Goal: Task Accomplishment & Management: Use online tool/utility

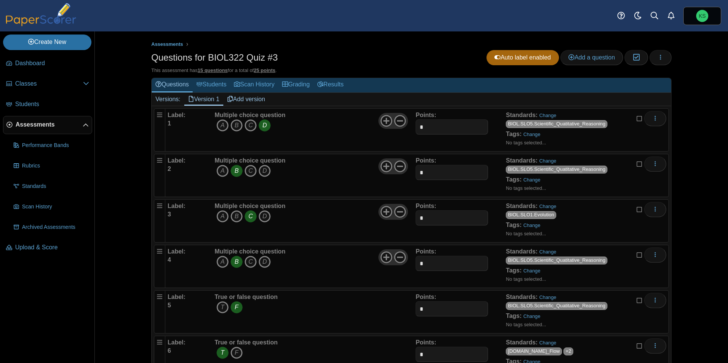
click at [39, 126] on span "Assessments" at bounding box center [49, 125] width 67 height 8
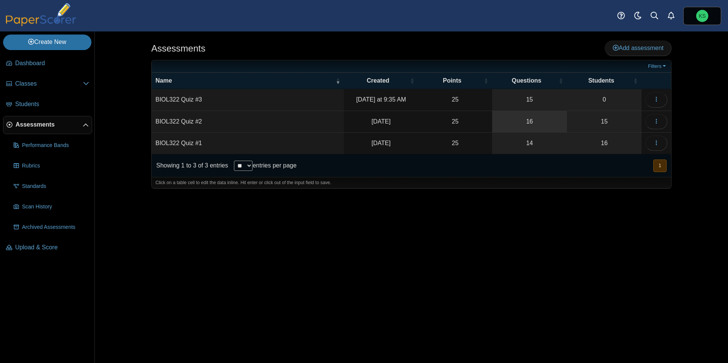
click at [513, 115] on link "16" at bounding box center [529, 121] width 75 height 21
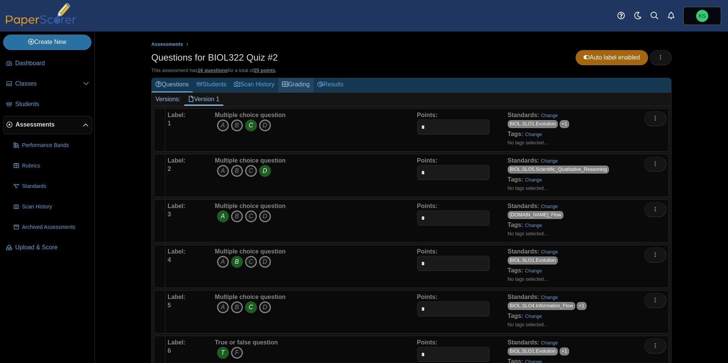
click at [288, 83] on icon at bounding box center [285, 84] width 6 height 6
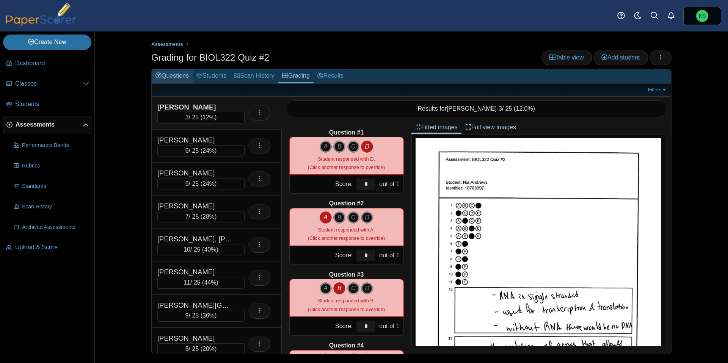
click at [182, 76] on link "Questions" at bounding box center [172, 76] width 41 height 14
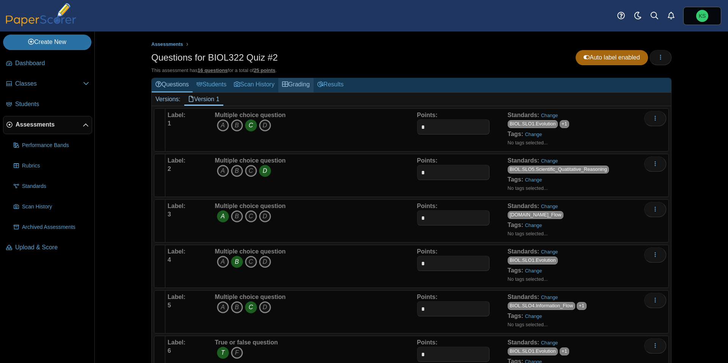
click at [305, 86] on link "Grading" at bounding box center [295, 85] width 35 height 14
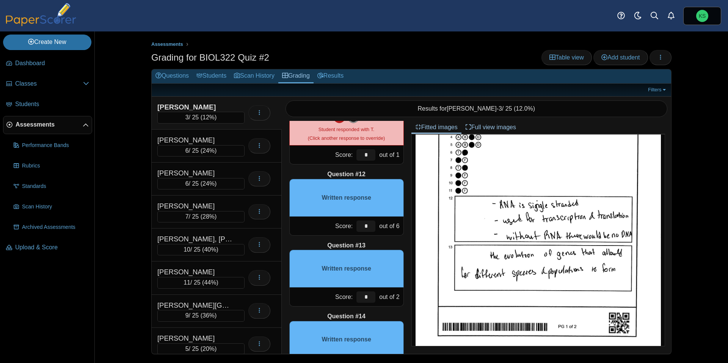
scroll to position [92, 0]
click at [370, 227] on input "*" at bounding box center [365, 226] width 19 height 11
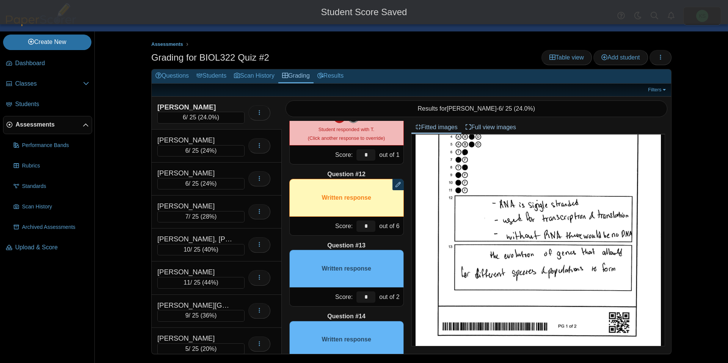
click at [408, 239] on div "Question #1 A B C D Score: *" at bounding box center [347, 237] width 130 height 233
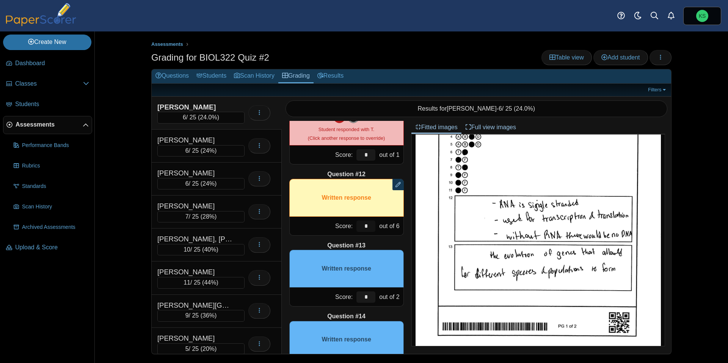
click at [370, 231] on input "*" at bounding box center [365, 226] width 19 height 11
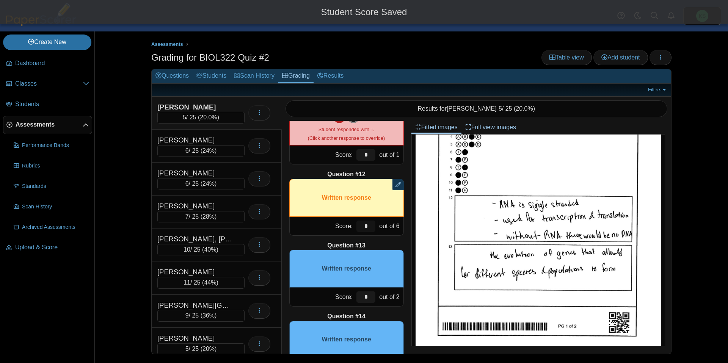
type input "*"
click at [409, 231] on div "Question #1 A B C D Score: *" at bounding box center [347, 237] width 130 height 233
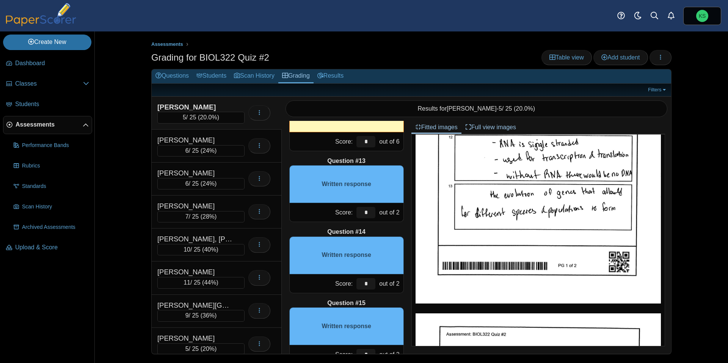
scroll to position [823, 0]
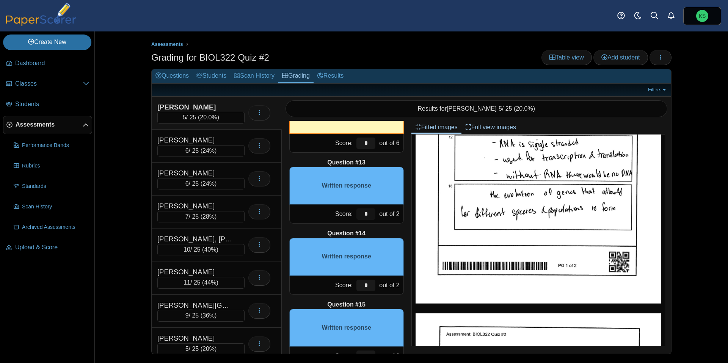
click at [364, 215] on input "*" at bounding box center [365, 214] width 19 height 11
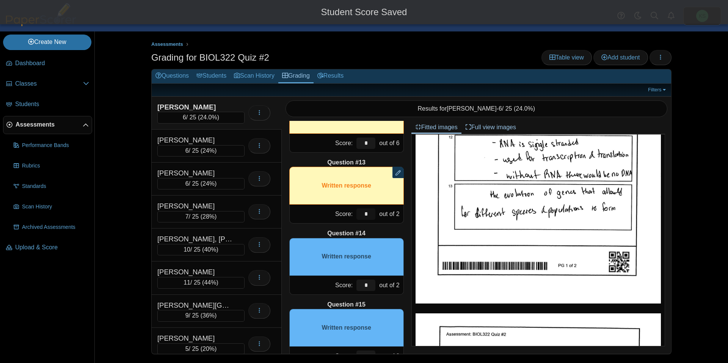
type input "*"
click at [409, 229] on div "Question #1 A B C D Score: *" at bounding box center [347, 237] width 130 height 233
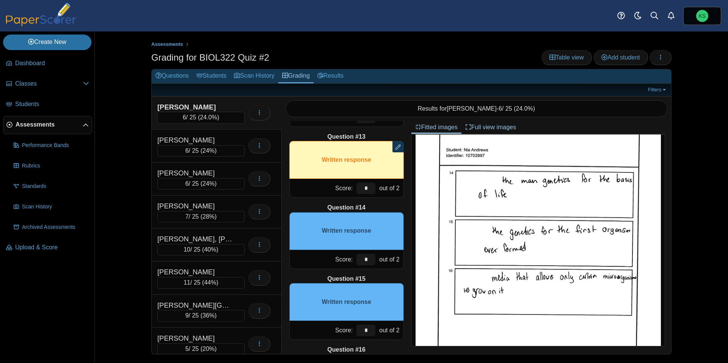
scroll to position [851, 0]
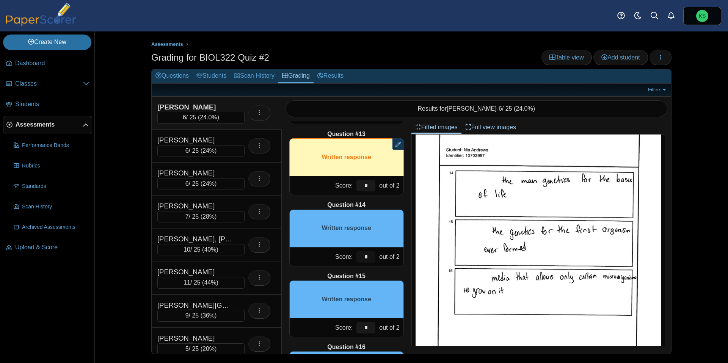
click at [371, 256] on input "*" at bounding box center [365, 256] width 19 height 11
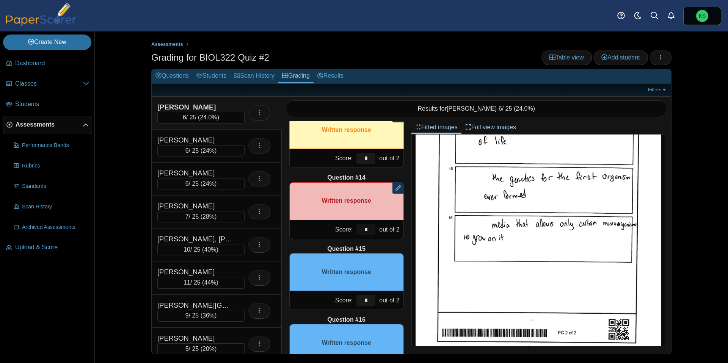
scroll to position [880, 0]
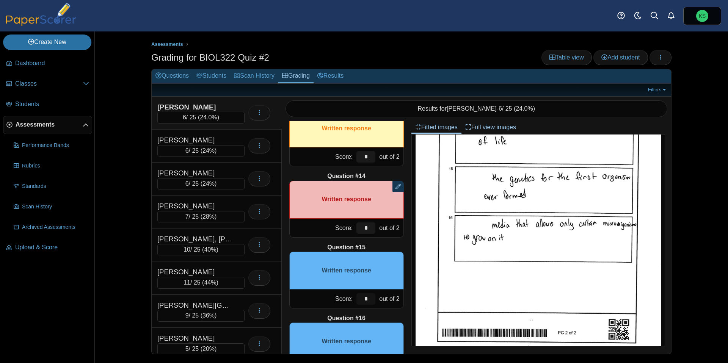
click at [366, 300] on input "*" at bounding box center [365, 298] width 19 height 11
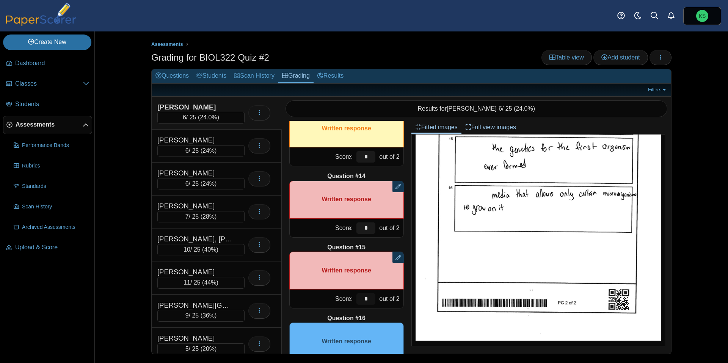
scroll to position [919, 0]
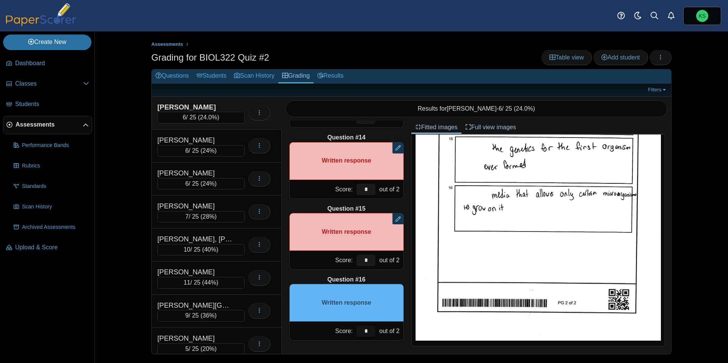
click at [369, 330] on input "*" at bounding box center [365, 331] width 19 height 11
type input "*"
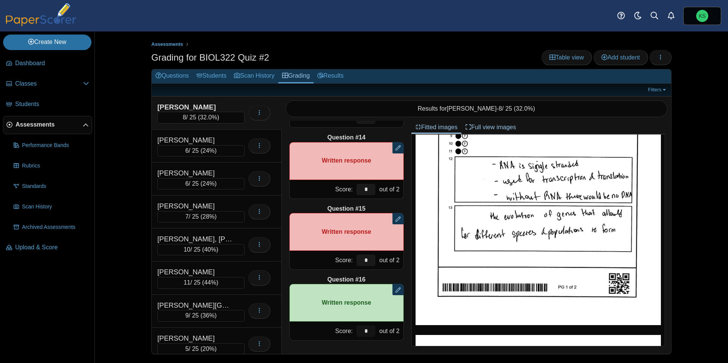
scroll to position [0, 0]
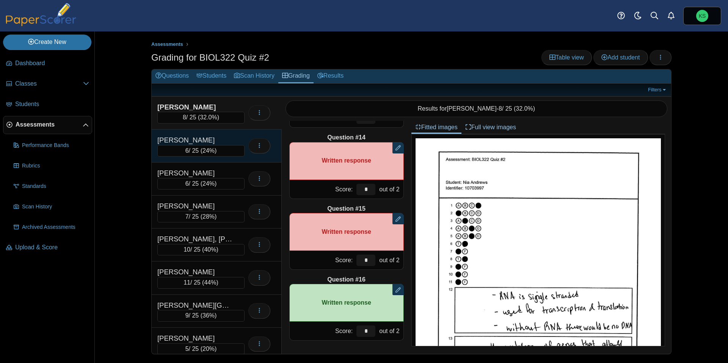
click at [219, 139] on div "Broach, Ariel" at bounding box center [195, 140] width 76 height 10
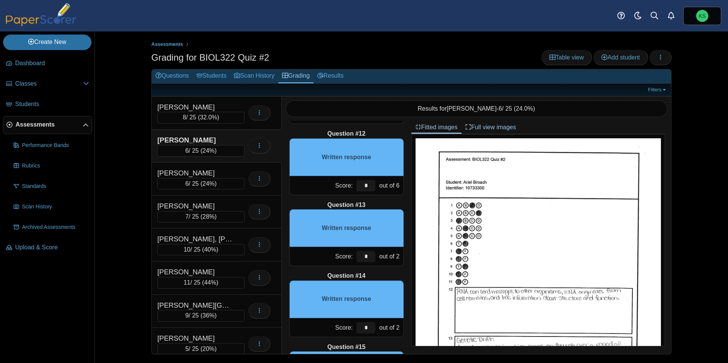
scroll to position [789, 0]
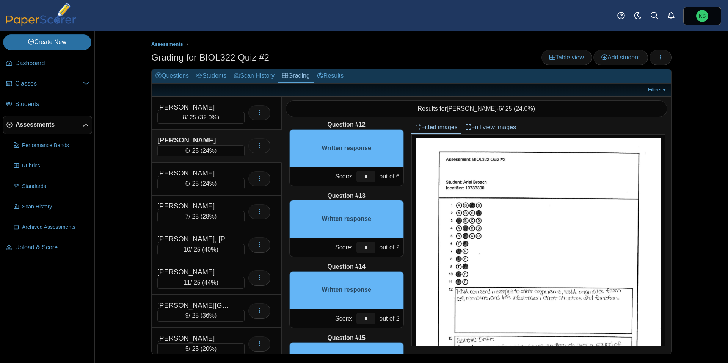
click at [369, 150] on div "Written response" at bounding box center [346, 148] width 115 height 38
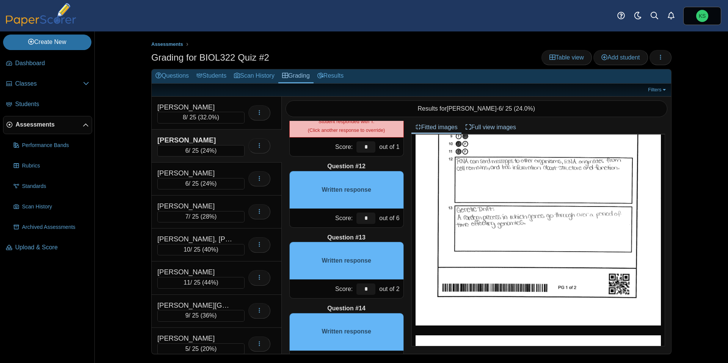
scroll to position [121, 0]
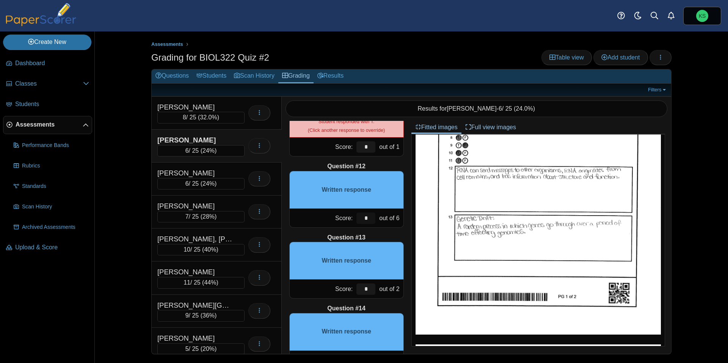
click at [370, 219] on input "*" at bounding box center [365, 218] width 19 height 11
type input "*"
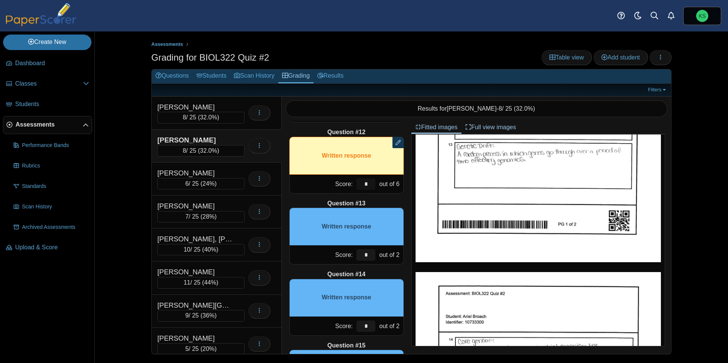
scroll to position [797, 0]
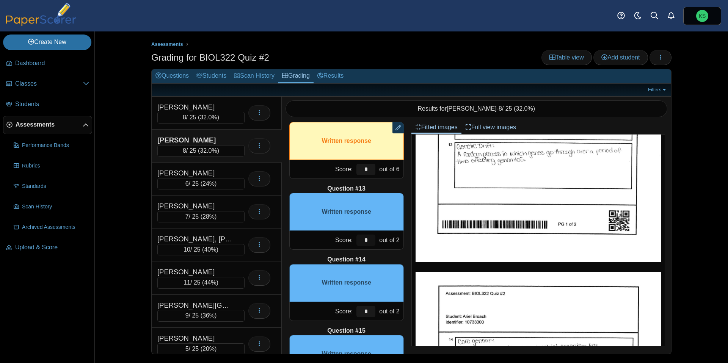
click at [370, 241] on input "*" at bounding box center [365, 240] width 19 height 11
type input "*"
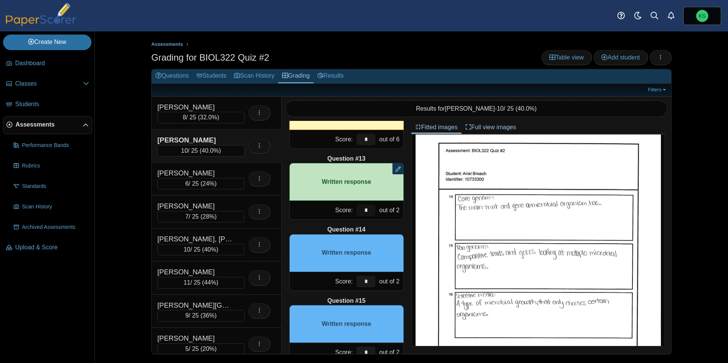
scroll to position [836, 0]
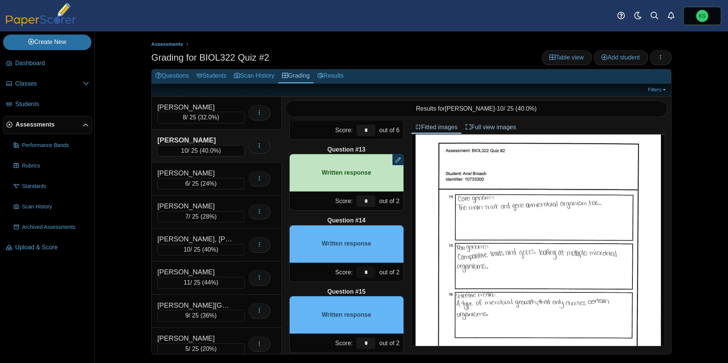
click at [371, 271] on input "*" at bounding box center [365, 272] width 19 height 11
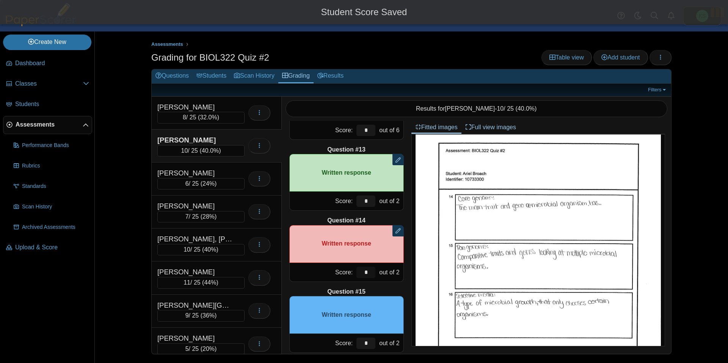
type input "*"
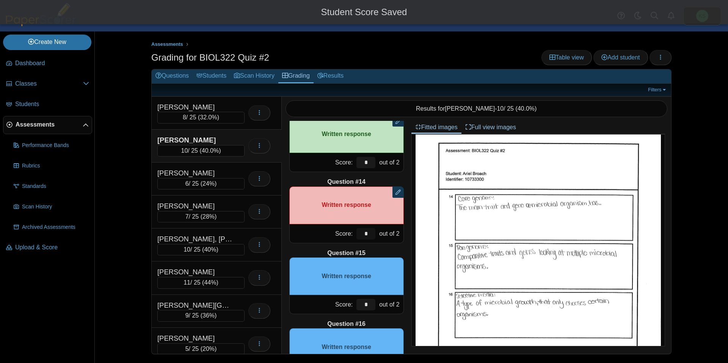
scroll to position [890, 0]
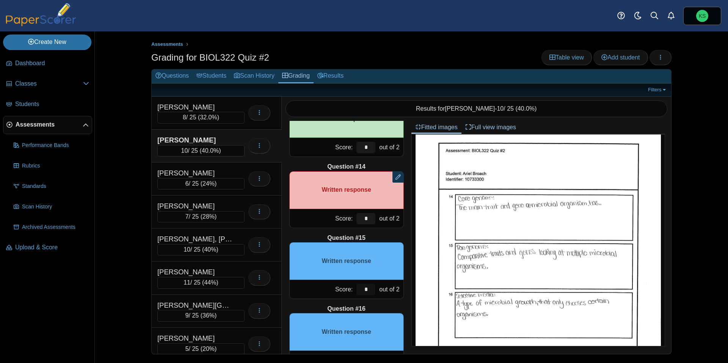
click at [372, 289] on input "*" at bounding box center [365, 289] width 19 height 11
type input "*"
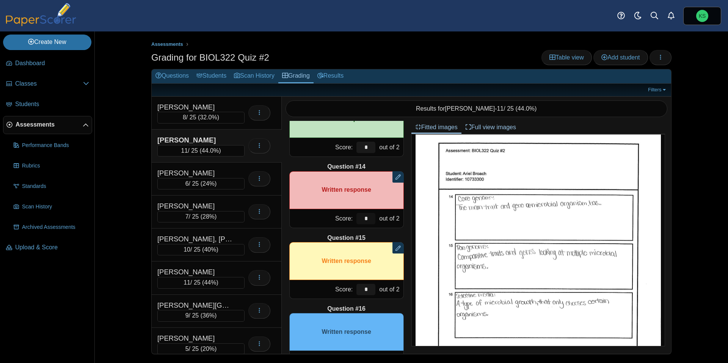
click at [371, 218] on input "*" at bounding box center [365, 218] width 19 height 11
type input "*"
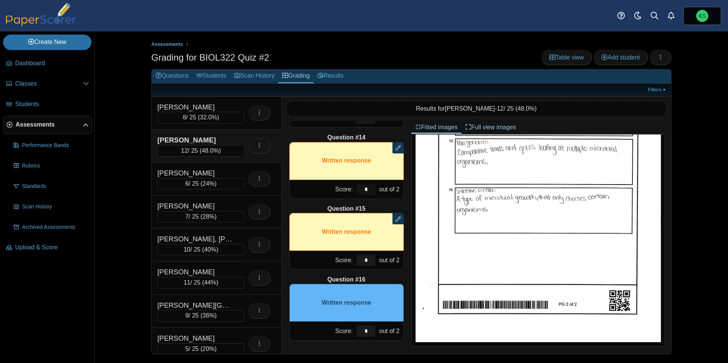
scroll to position [443, 0]
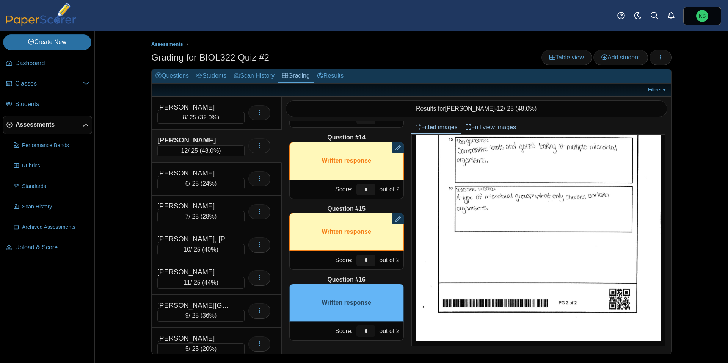
click at [369, 335] on input "*" at bounding box center [365, 331] width 19 height 11
type input "*"
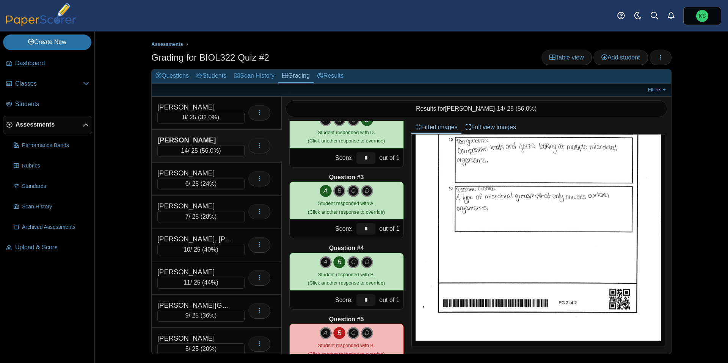
scroll to position [0, 0]
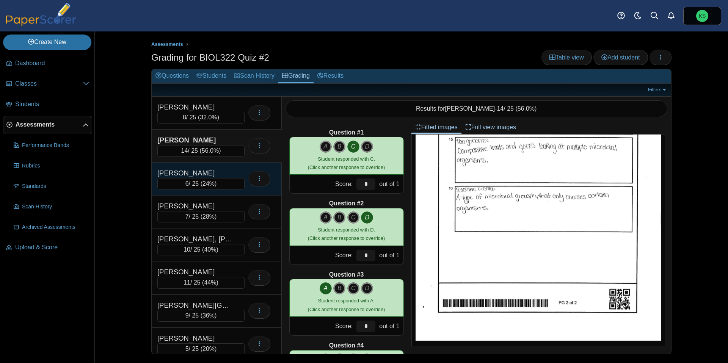
click at [217, 173] on div "Brooks, Isaiah" at bounding box center [195, 173] width 76 height 10
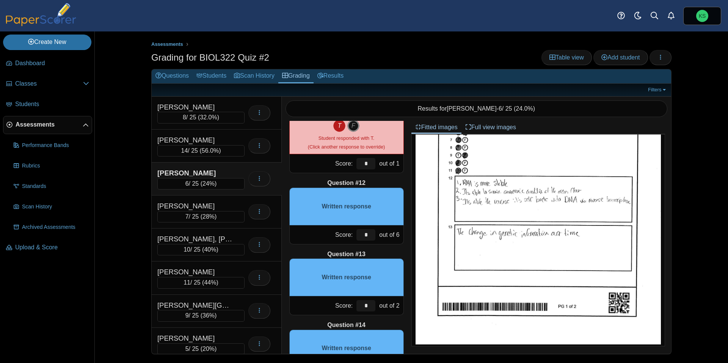
scroll to position [736, 0]
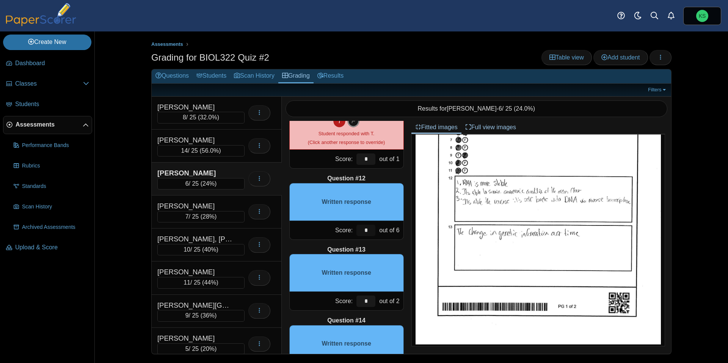
click at [374, 233] on input "*" at bounding box center [365, 230] width 19 height 11
type input "*"
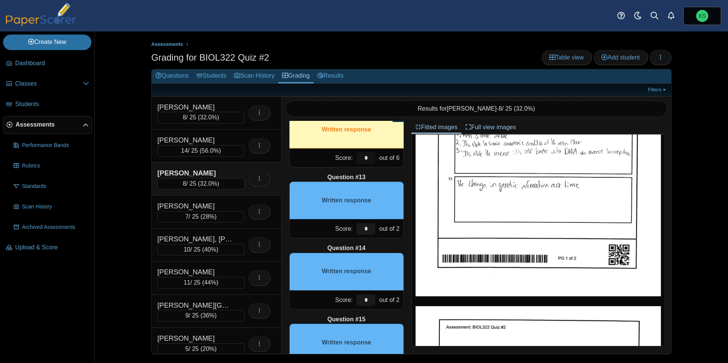
scroll to position [809, 0]
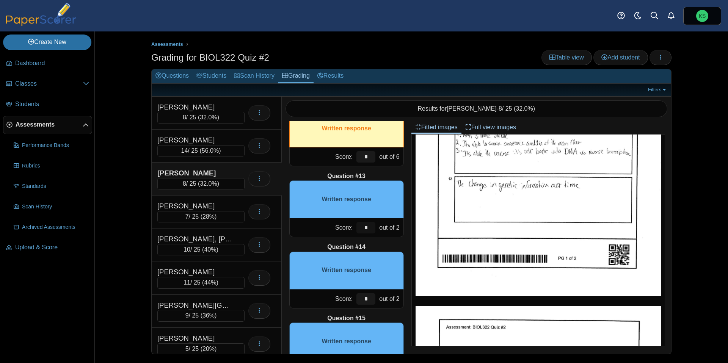
click at [369, 229] on input "*" at bounding box center [365, 227] width 19 height 11
type input "*"
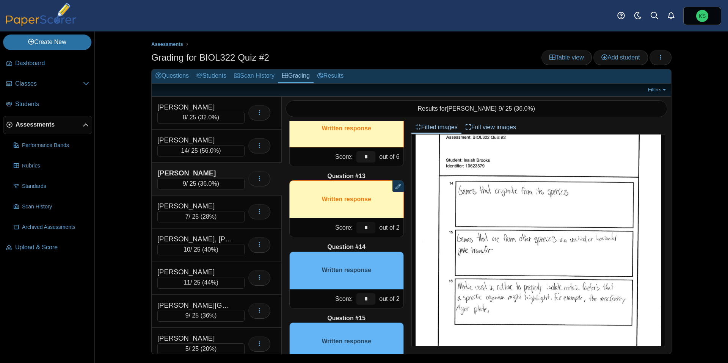
scroll to position [350, 0]
click at [369, 298] on input "*" at bounding box center [365, 298] width 19 height 11
type input "*"
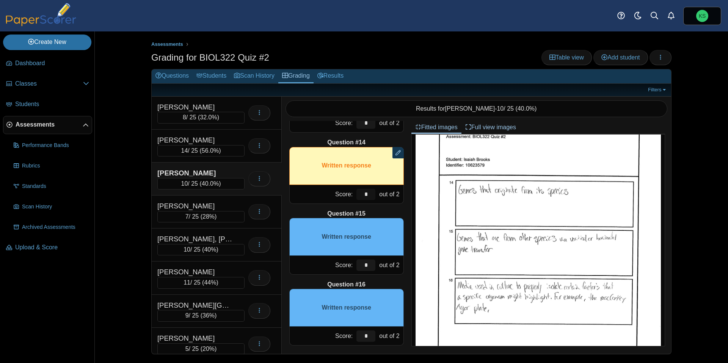
scroll to position [919, 0]
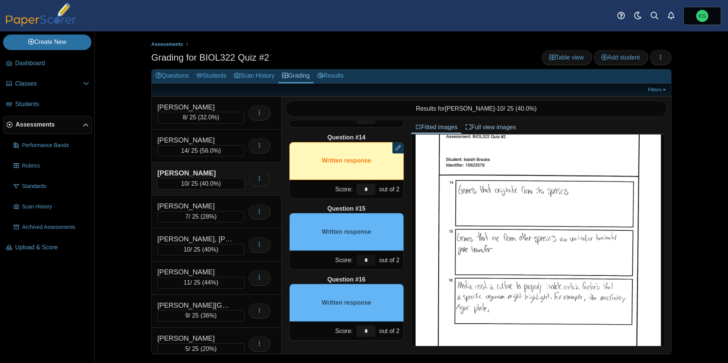
click at [367, 261] on input "*" at bounding box center [365, 260] width 19 height 11
type input "*"
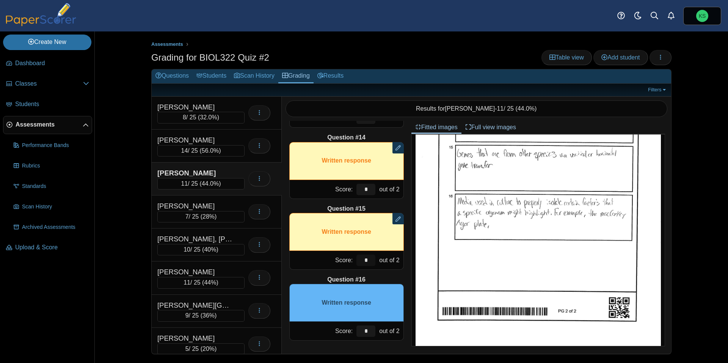
scroll to position [443, 0]
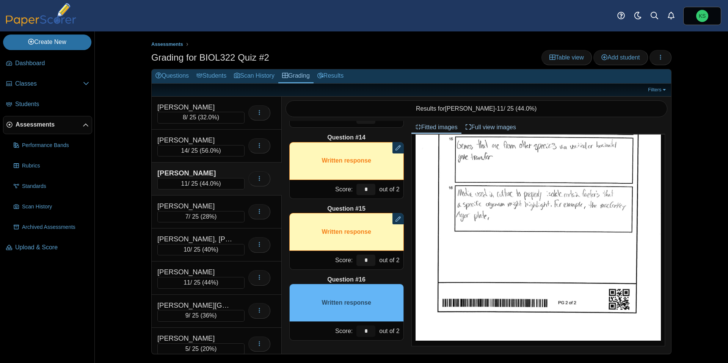
click at [368, 331] on input "*" at bounding box center [365, 331] width 19 height 11
type input "*"
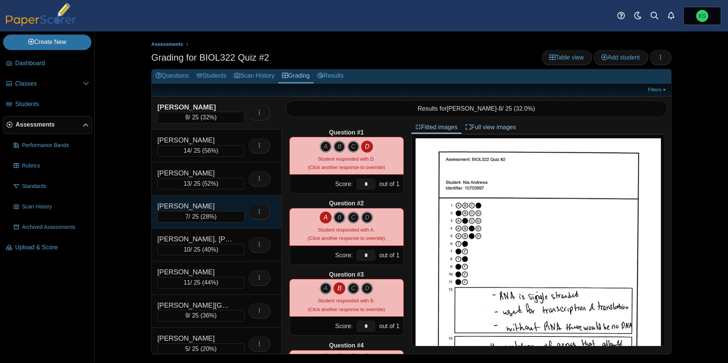
click at [229, 202] on div "[PERSON_NAME]" at bounding box center [195, 206] width 76 height 10
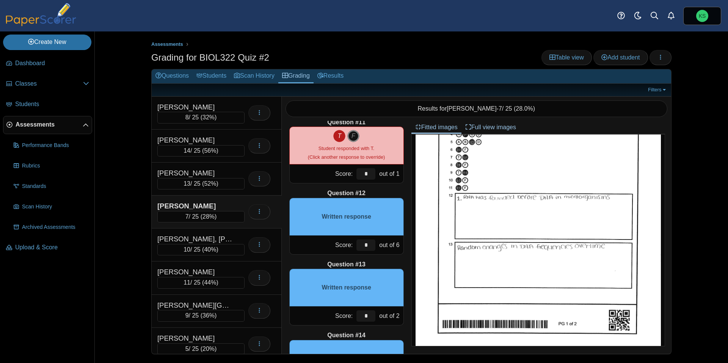
scroll to position [722, 0]
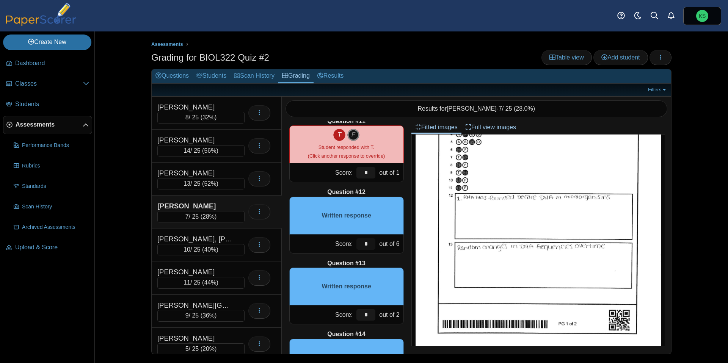
click at [371, 242] on input "*" at bounding box center [365, 244] width 19 height 11
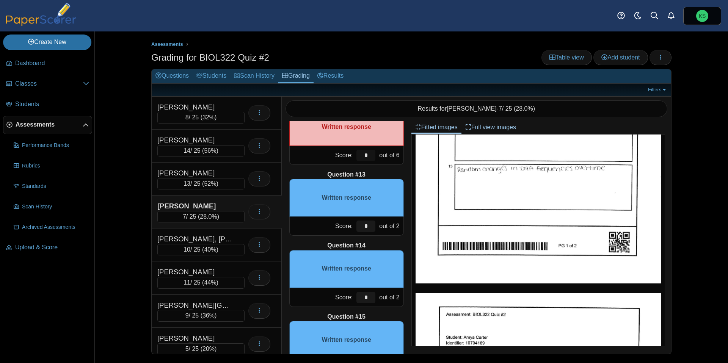
scroll to position [813, 0]
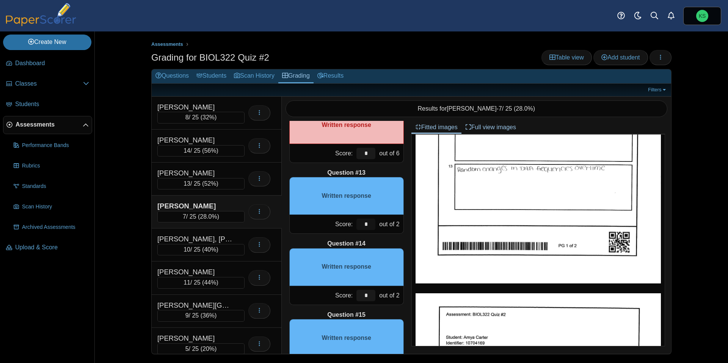
click at [367, 225] on input "*" at bounding box center [365, 224] width 19 height 11
type input "*"
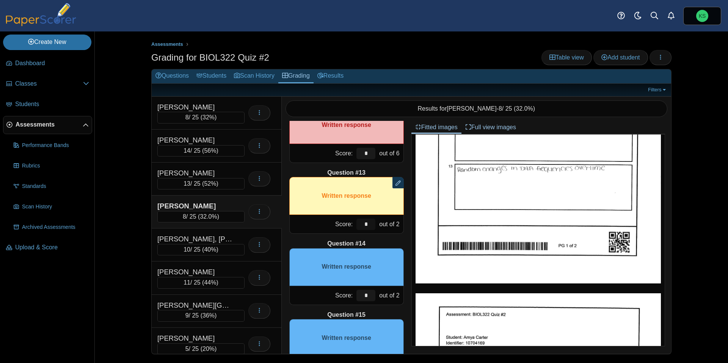
type input "*"
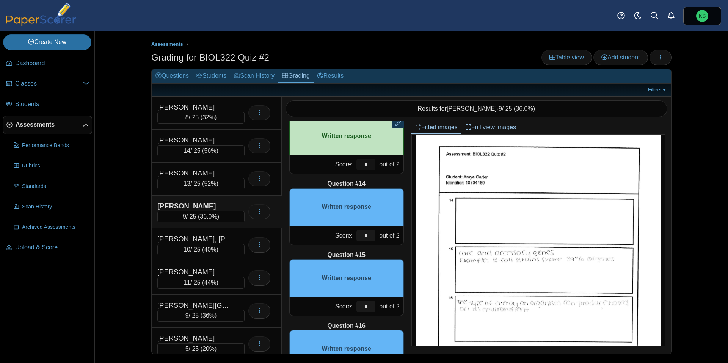
scroll to position [887, 0]
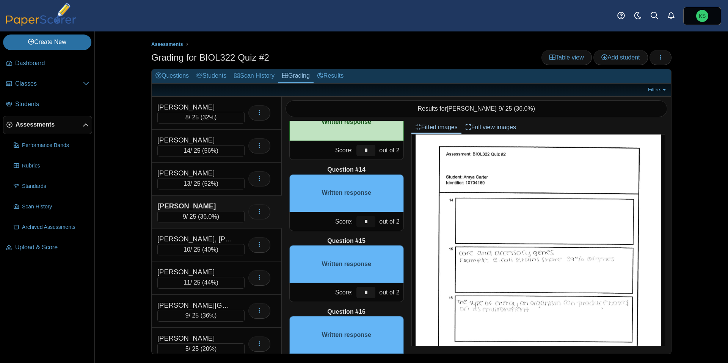
click at [366, 224] on input "*" at bounding box center [365, 221] width 19 height 11
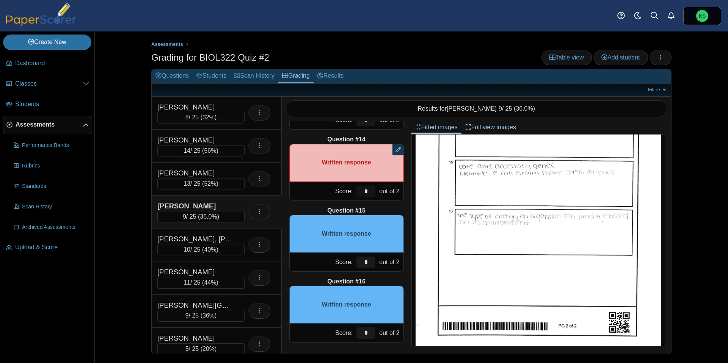
scroll to position [919, 0]
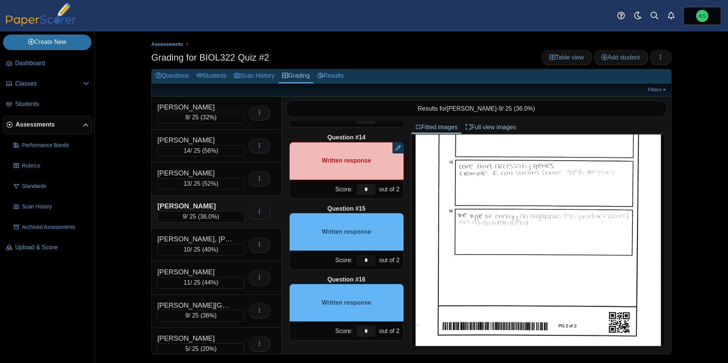
click at [371, 260] on input "*" at bounding box center [365, 260] width 19 height 11
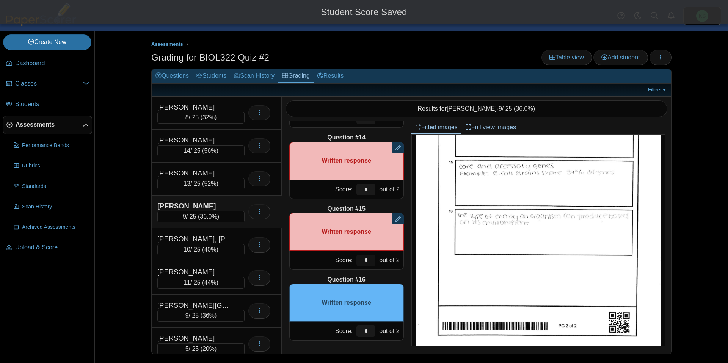
scroll to position [443, 0]
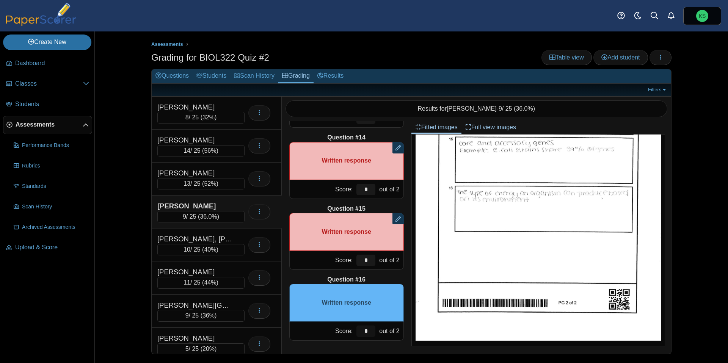
click at [369, 327] on input "*" at bounding box center [365, 331] width 19 height 11
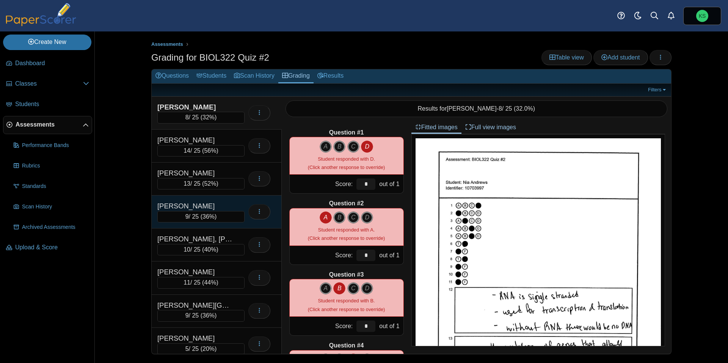
click at [238, 202] on div "[PERSON_NAME]" at bounding box center [200, 206] width 87 height 10
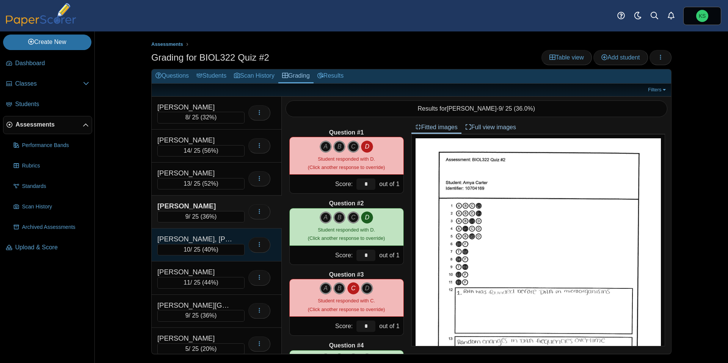
click at [233, 229] on div "[PERSON_NAME], [PERSON_NAME] 10 / 25 ( 40% ) Loading…" at bounding box center [217, 245] width 130 height 33
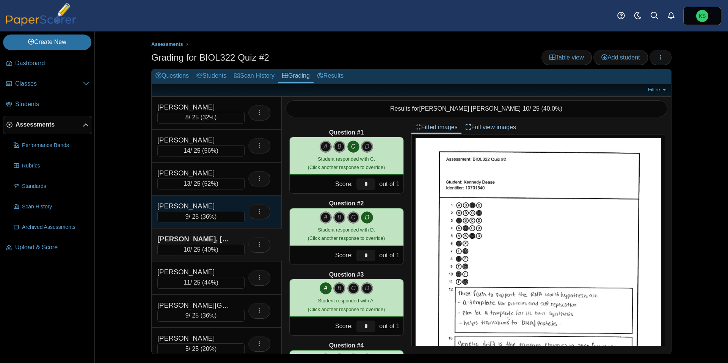
click at [235, 203] on div "[PERSON_NAME]" at bounding box center [200, 206] width 87 height 10
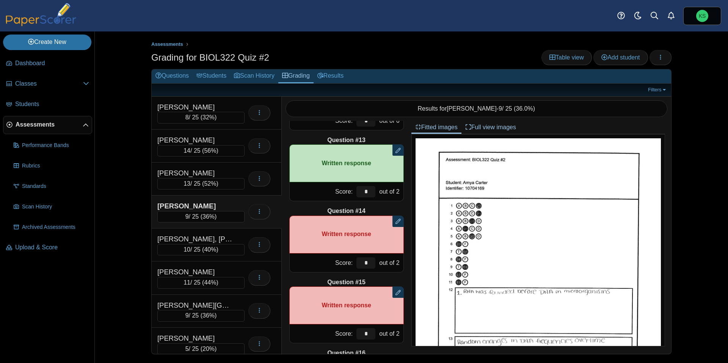
scroll to position [919, 0]
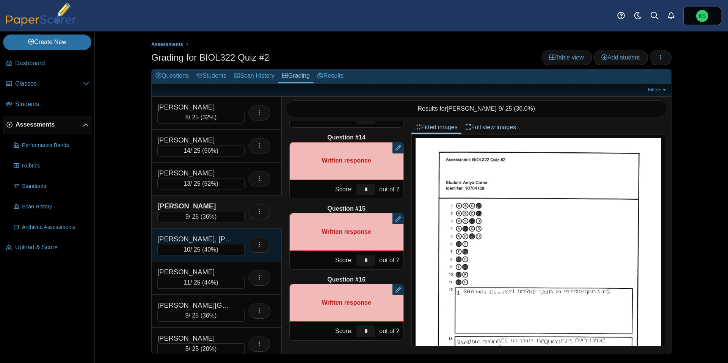
click at [232, 239] on div "[PERSON_NAME], [PERSON_NAME]" at bounding box center [195, 239] width 76 height 10
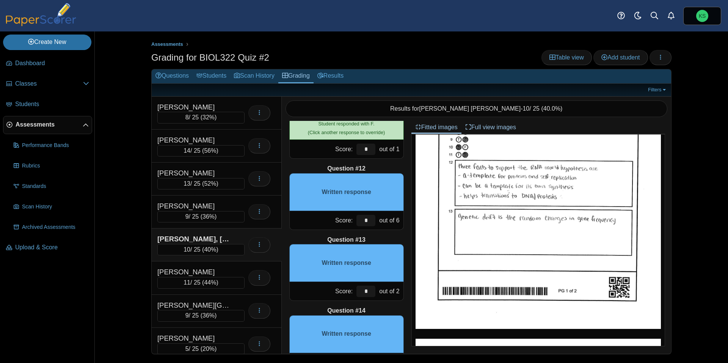
scroll to position [128, 0]
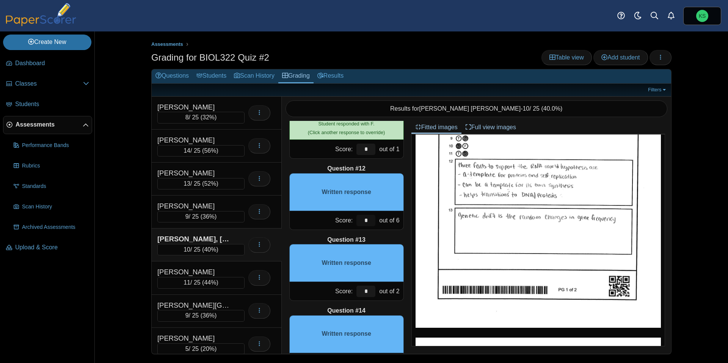
click at [365, 222] on input "*" at bounding box center [365, 220] width 19 height 11
type input "*"
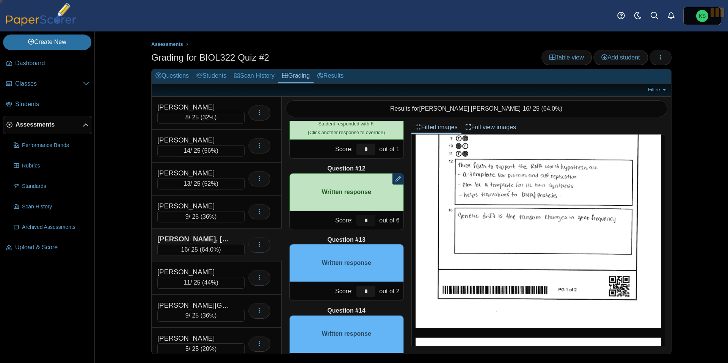
type input "*"
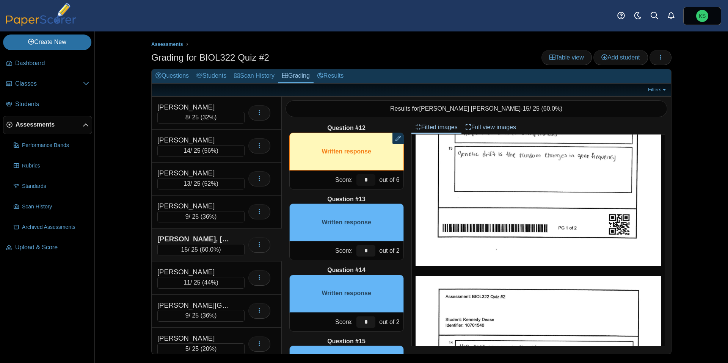
scroll to position [788, 0]
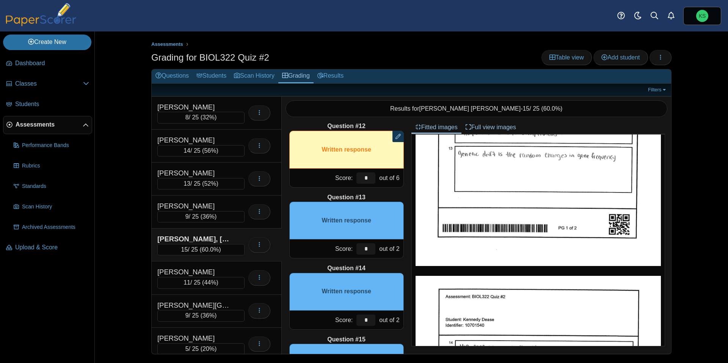
click at [366, 255] on div "*" at bounding box center [366, 249] width 23 height 19
click at [2, 0] on link "Archived classes" at bounding box center [47, 5] width 91 height 11
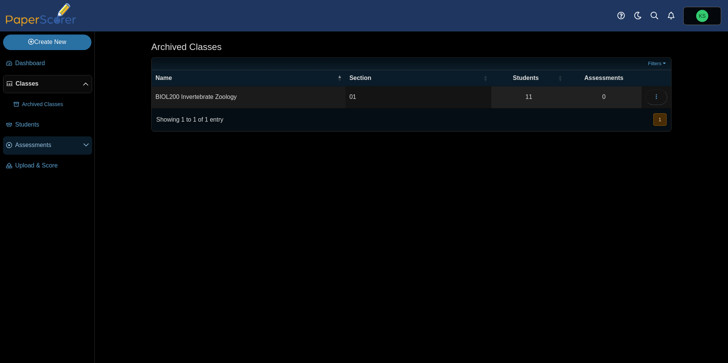
click at [35, 144] on span "Assessments" at bounding box center [49, 145] width 68 height 8
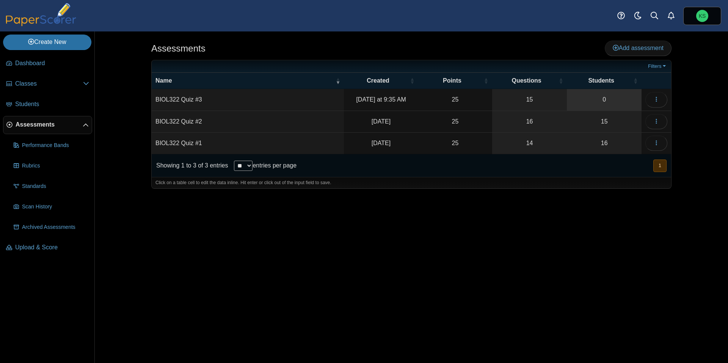
click at [596, 101] on link "0" at bounding box center [604, 99] width 75 height 21
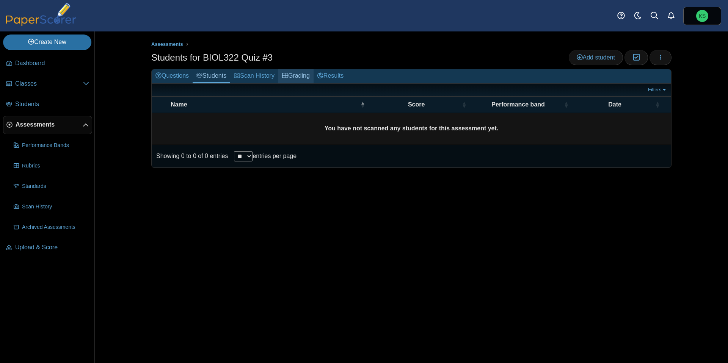
click at [288, 75] on use at bounding box center [285, 75] width 6 height 5
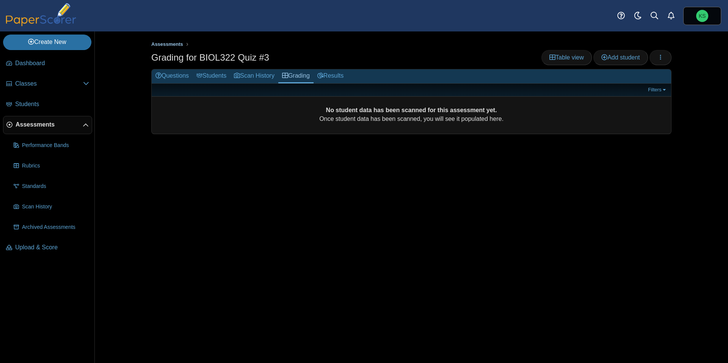
click at [172, 45] on span "Assessments" at bounding box center [167, 44] width 32 height 6
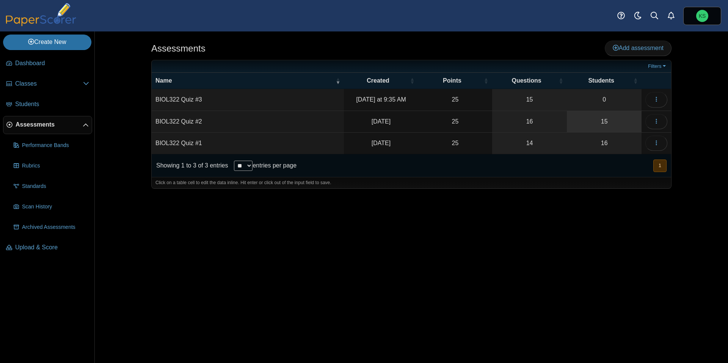
click at [612, 122] on link "15" at bounding box center [604, 121] width 75 height 21
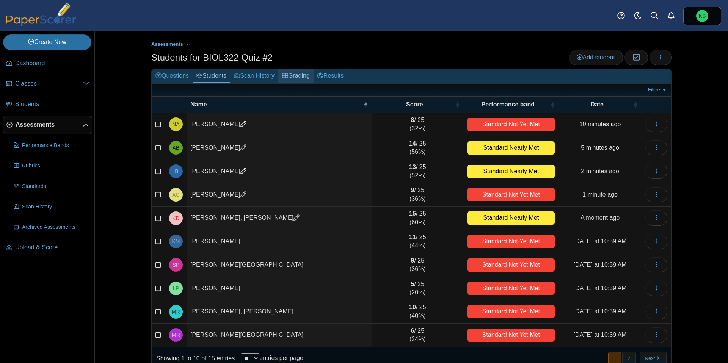
click at [309, 74] on link "Grading" at bounding box center [295, 76] width 35 height 14
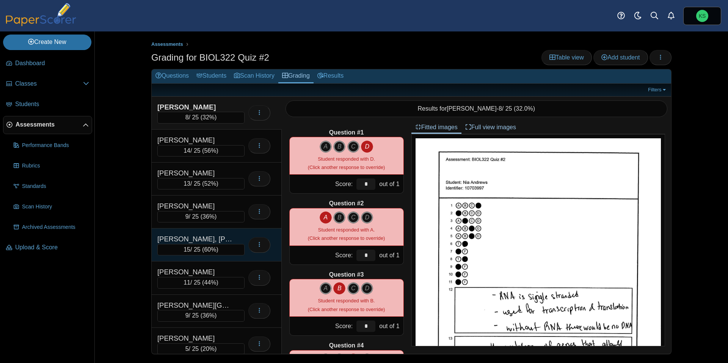
click at [228, 239] on div "[PERSON_NAME], [PERSON_NAME]" at bounding box center [195, 239] width 76 height 10
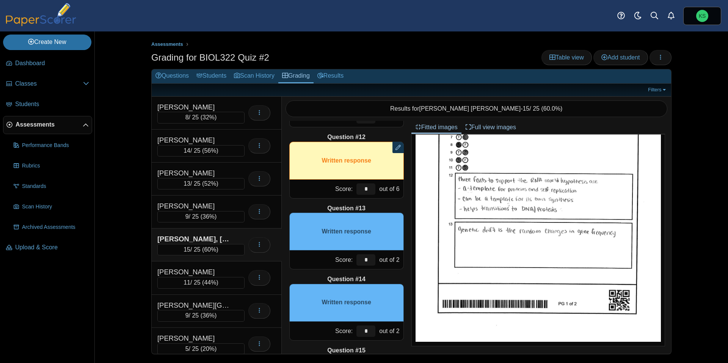
scroll to position [778, 0]
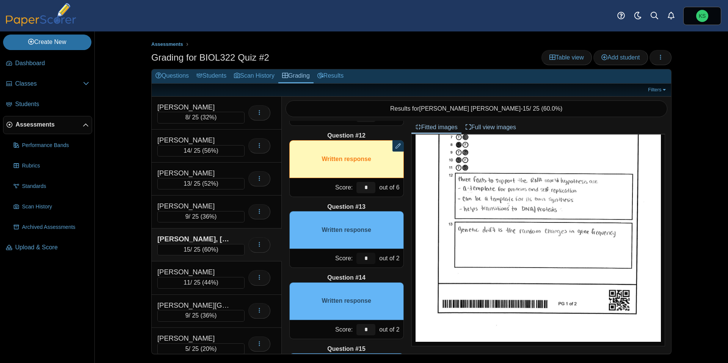
click at [369, 259] on input "*" at bounding box center [365, 258] width 19 height 11
type input "*"
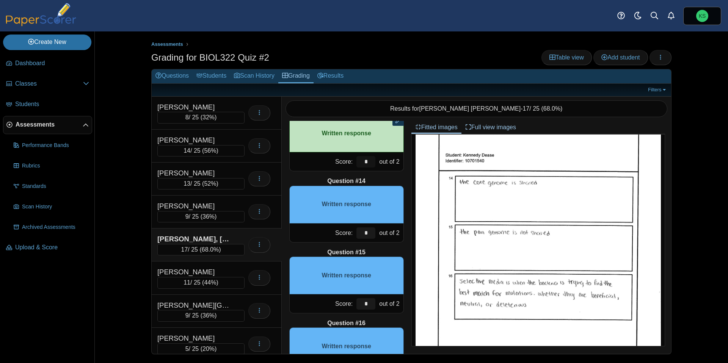
scroll to position [357, 0]
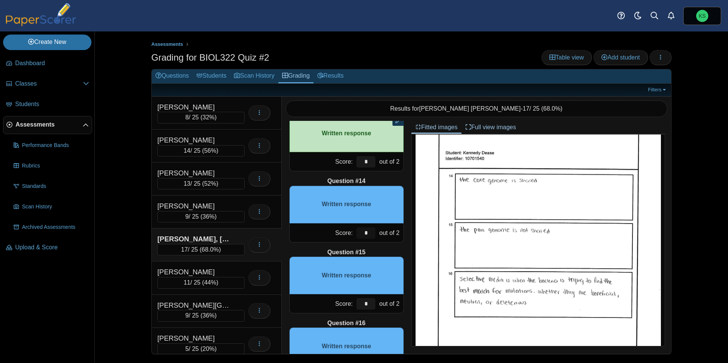
click at [367, 235] on input "*" at bounding box center [365, 233] width 19 height 11
type input "*"
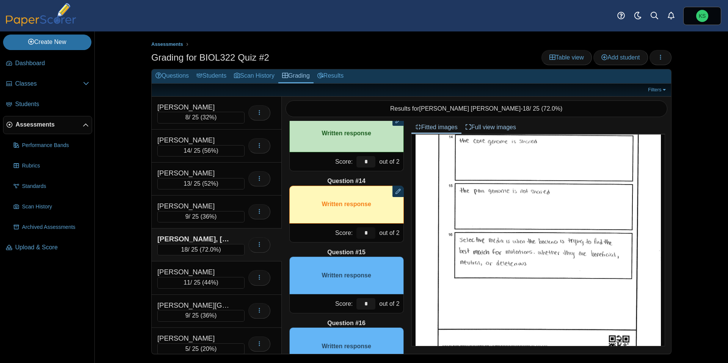
scroll to position [397, 0]
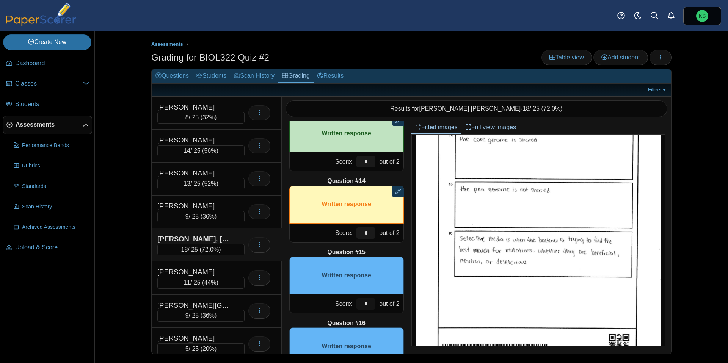
click at [370, 304] on input "*" at bounding box center [365, 303] width 19 height 11
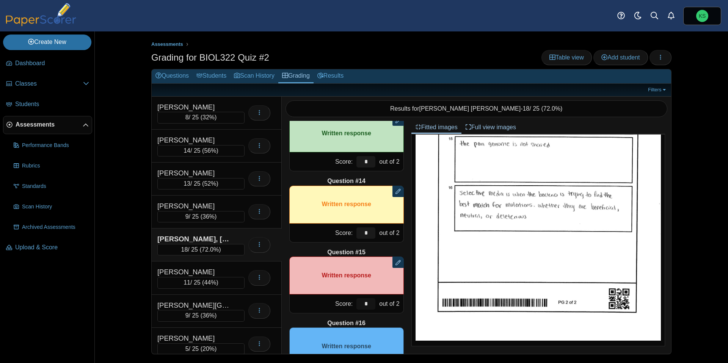
scroll to position [919, 0]
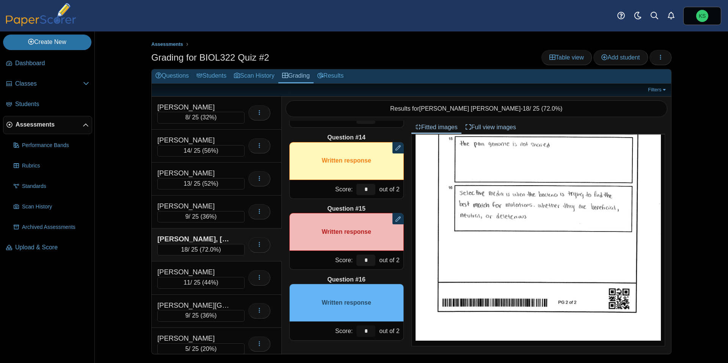
click at [370, 335] on input "*" at bounding box center [365, 331] width 19 height 11
click at [370, 334] on input "*" at bounding box center [365, 331] width 19 height 11
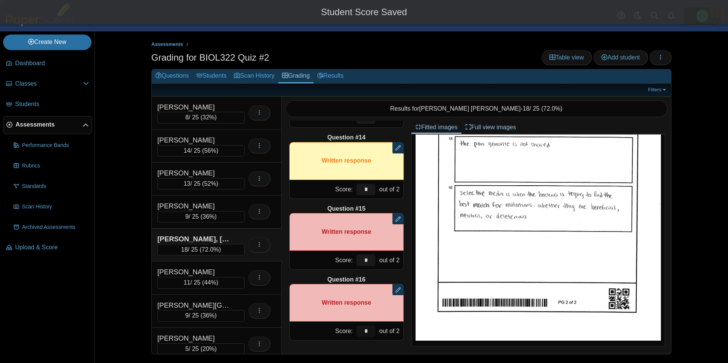
type input "*"
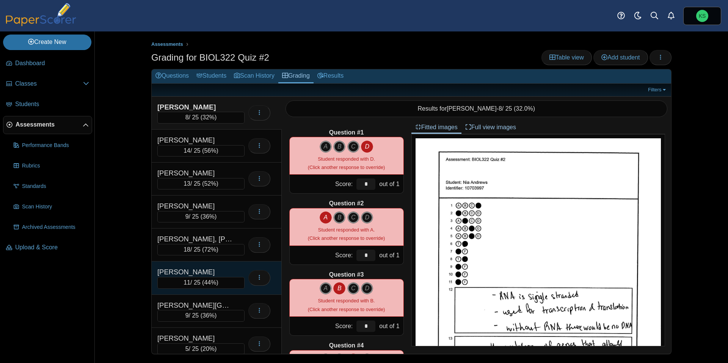
click at [225, 268] on div "[PERSON_NAME]" at bounding box center [195, 272] width 76 height 10
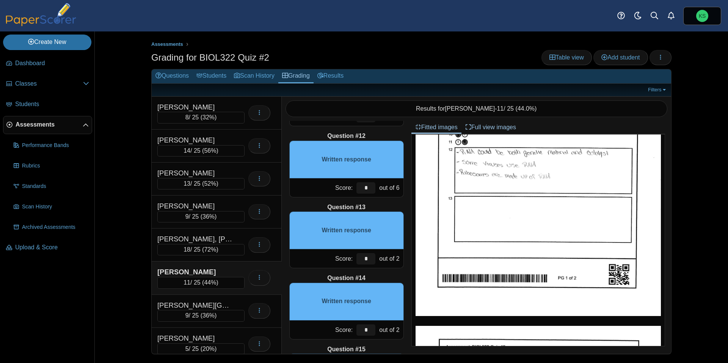
scroll to position [771, 0]
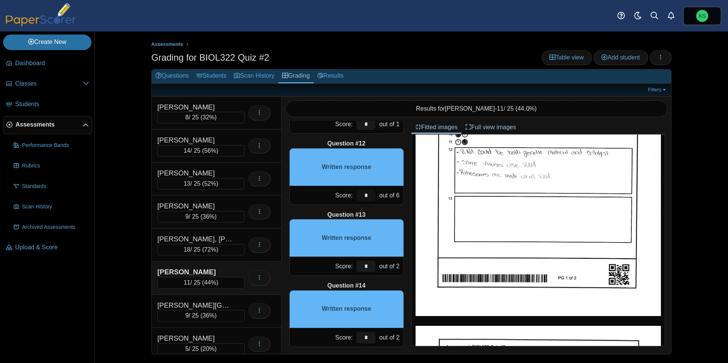
click at [367, 194] on input "*" at bounding box center [365, 195] width 19 height 11
type input "*"
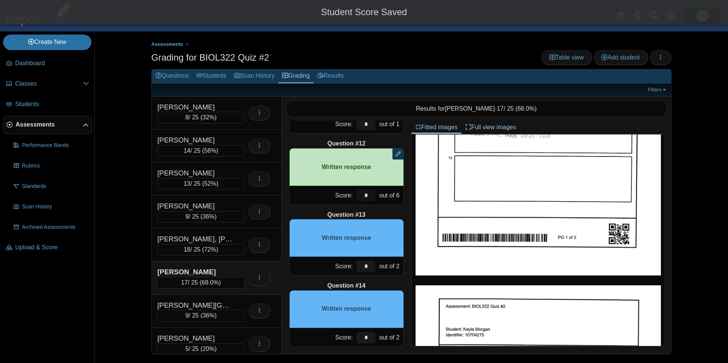
scroll to position [185, 0]
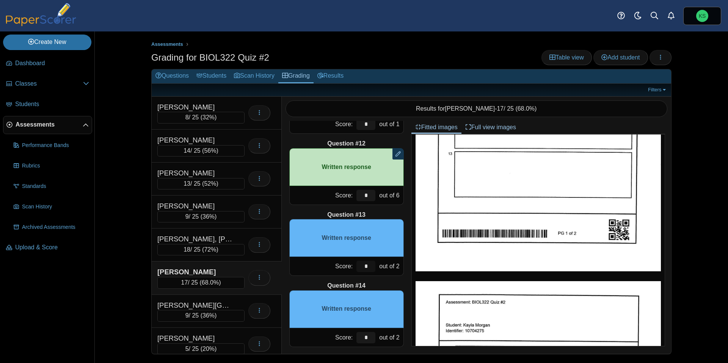
click at [368, 267] on input "*" at bounding box center [365, 266] width 19 height 11
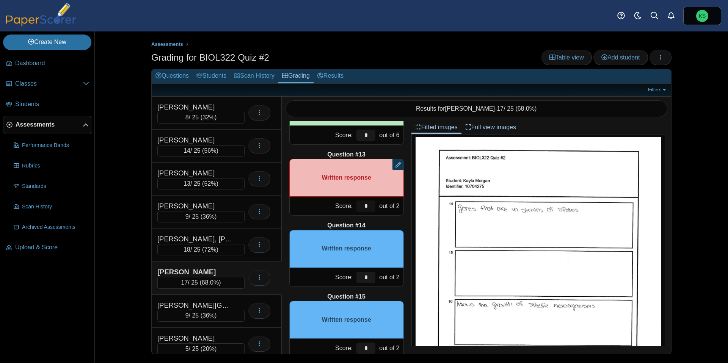
scroll to position [832, 0]
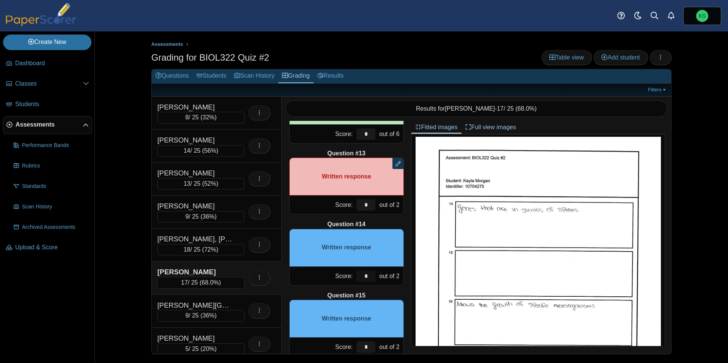
click at [367, 279] on input "*" at bounding box center [365, 276] width 19 height 11
type input "*"
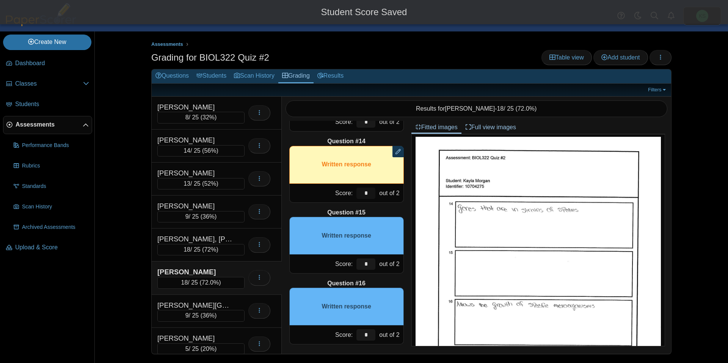
scroll to position [917, 0]
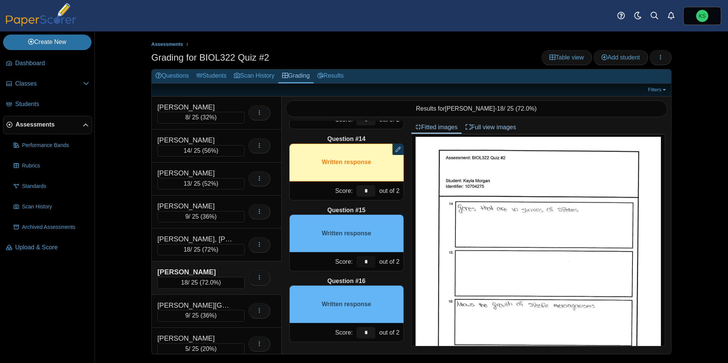
click at [371, 262] on input "*" at bounding box center [365, 261] width 19 height 11
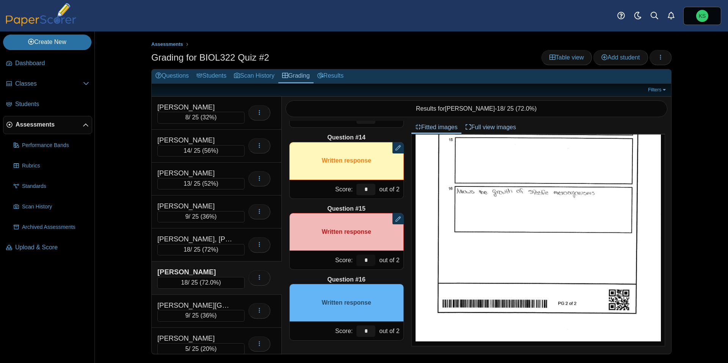
scroll to position [443, 0]
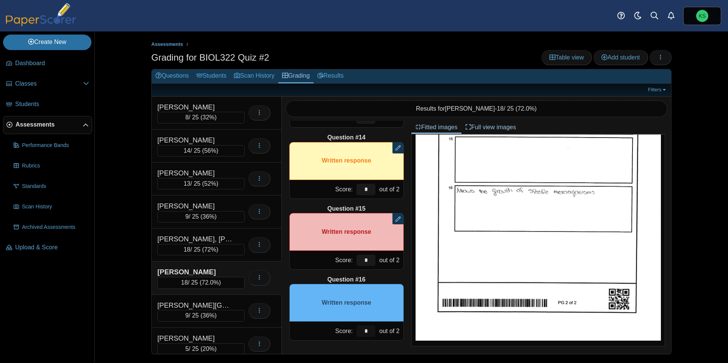
click at [372, 336] on input "*" at bounding box center [365, 331] width 19 height 11
type input "*"
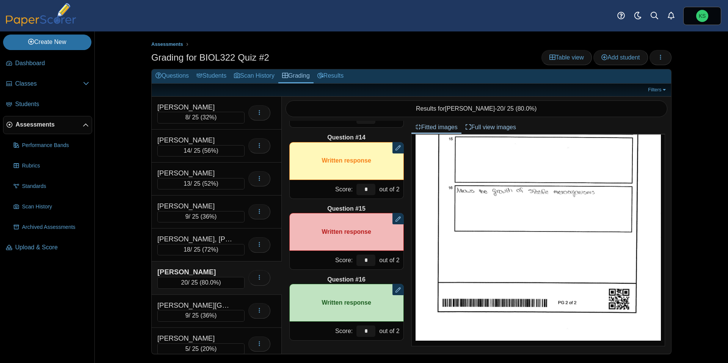
click at [233, 267] on div "Morgan, Kayla" at bounding box center [195, 272] width 76 height 10
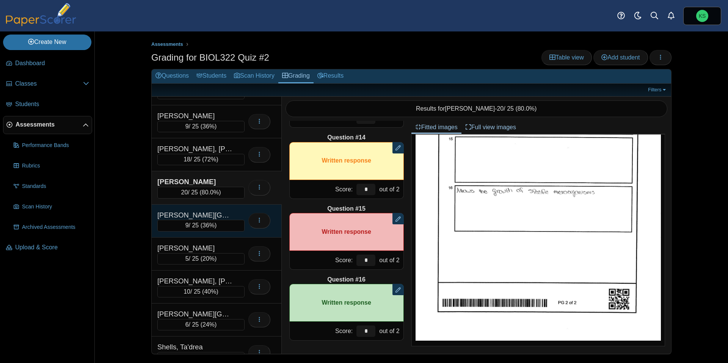
scroll to position [91, 0]
click at [228, 211] on div "Pitts, Suhaylah" at bounding box center [195, 215] width 76 height 10
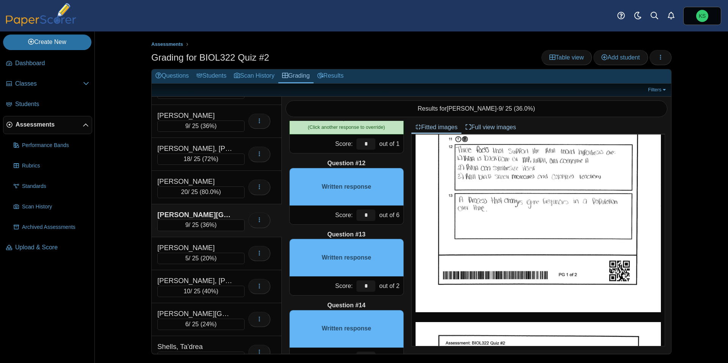
scroll to position [144, 0]
click at [366, 215] on input "*" at bounding box center [365, 215] width 19 height 11
type input "*"
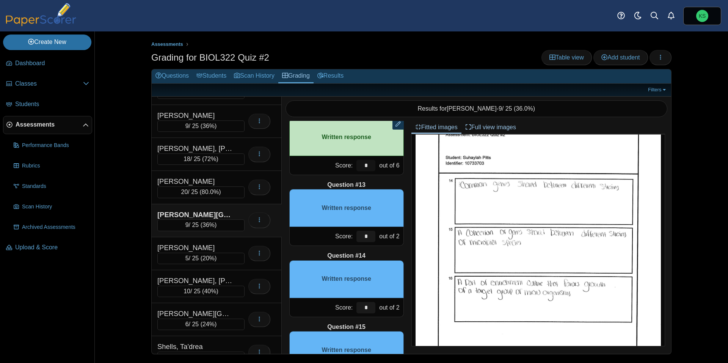
scroll to position [358, 0]
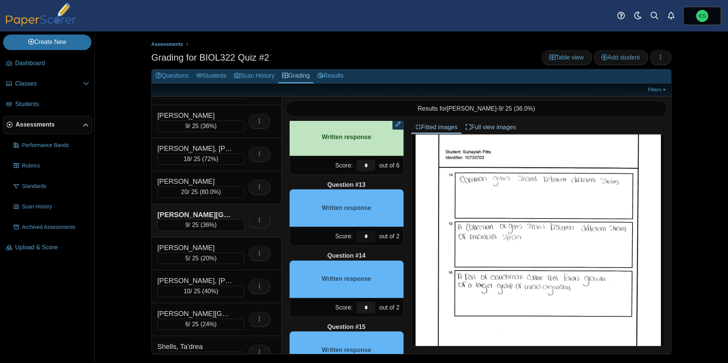
click at [366, 238] on input "*" at bounding box center [365, 236] width 19 height 11
type input "*"
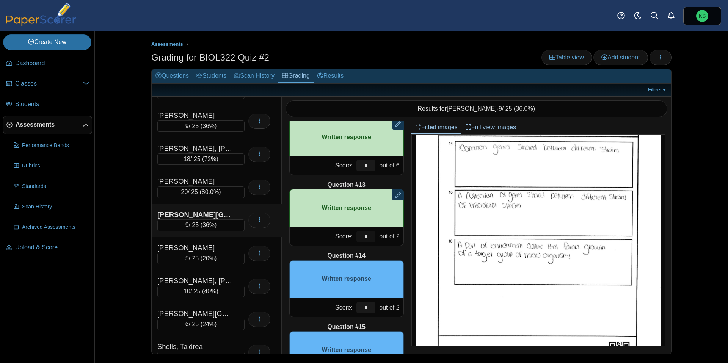
scroll to position [390, 0]
click at [374, 308] on input "*" at bounding box center [365, 307] width 19 height 11
click at [373, 308] on input "*" at bounding box center [365, 307] width 19 height 11
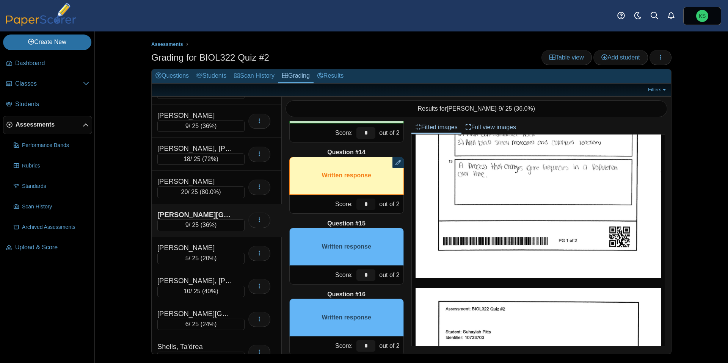
scroll to position [177, 0]
click at [484, 251] on img at bounding box center [538, 120] width 245 height 318
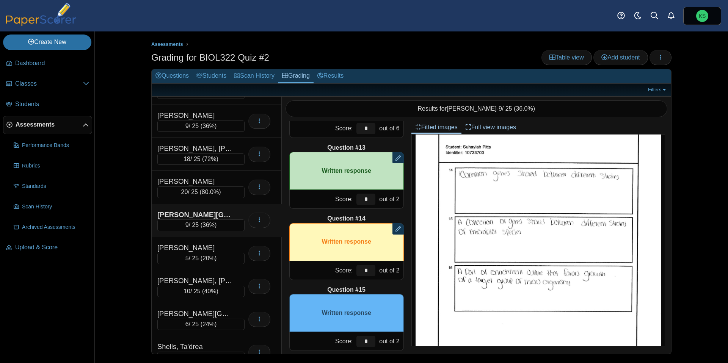
scroll to position [366, 0]
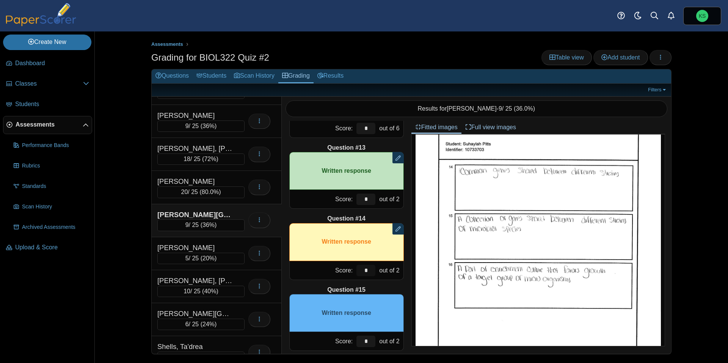
click at [368, 272] on input "*" at bounding box center [365, 270] width 19 height 11
type input "*"
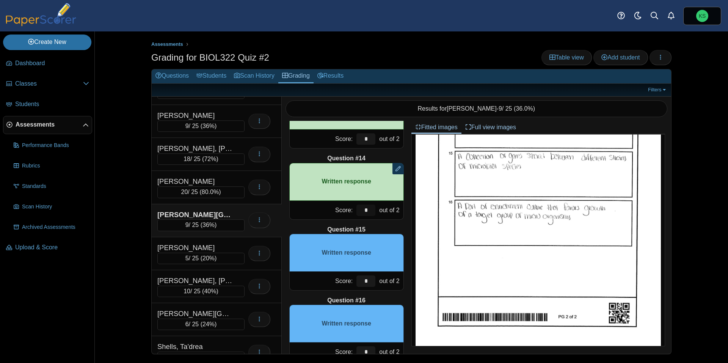
scroll to position [901, 0]
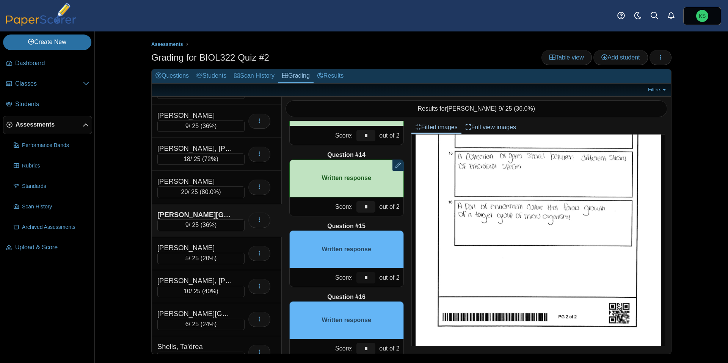
click at [368, 275] on input "*" at bounding box center [365, 277] width 19 height 11
type input "*"
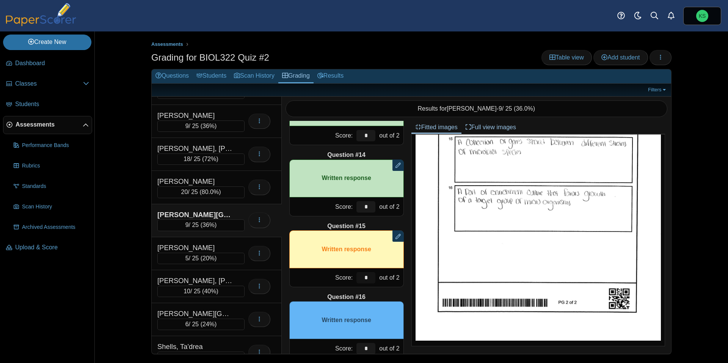
scroll to position [919, 0]
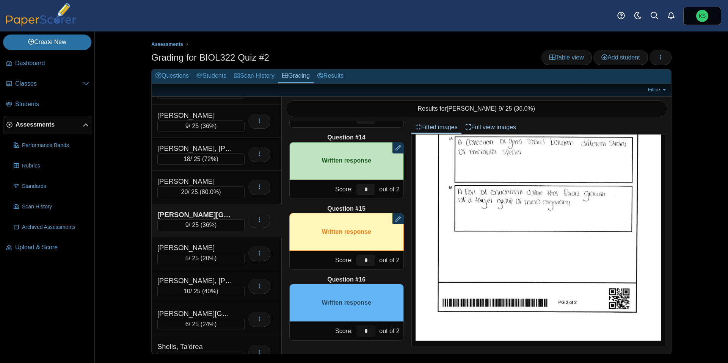
click at [366, 326] on input "*" at bounding box center [365, 331] width 19 height 11
type input "*"
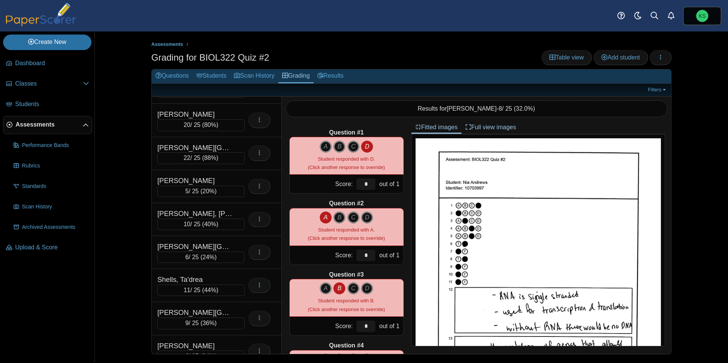
scroll to position [160, 0]
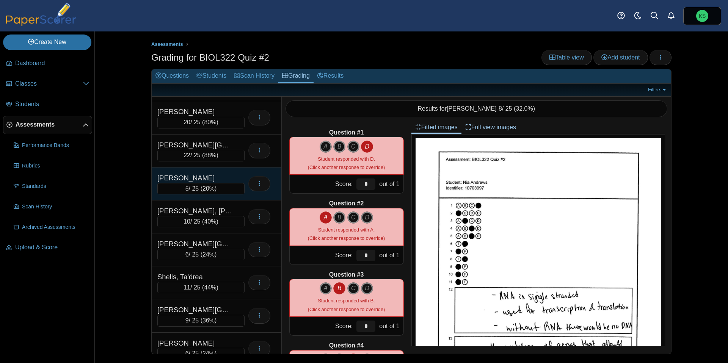
click at [224, 172] on div "[PERSON_NAME] 5 / 25 ( 20% ) Loading…" at bounding box center [217, 184] width 130 height 33
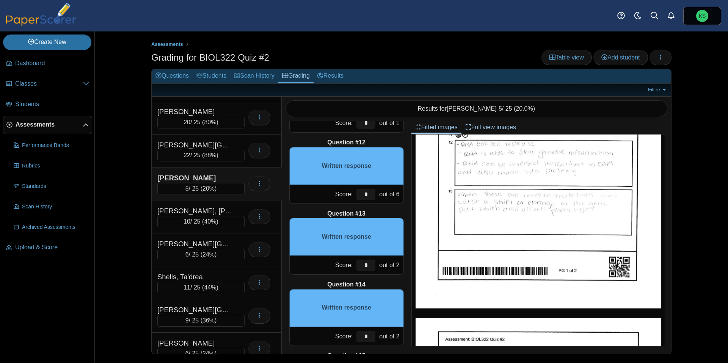
scroll to position [138, 0]
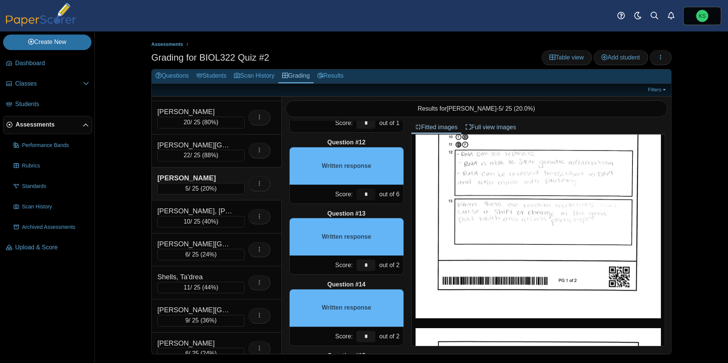
click at [367, 196] on input "*" at bounding box center [365, 194] width 19 height 11
type input "*"
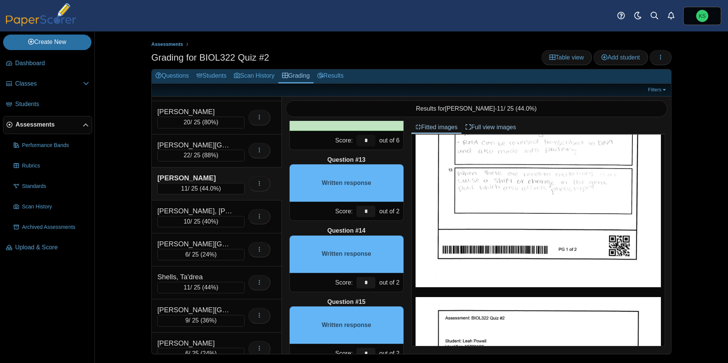
scroll to position [826, 0]
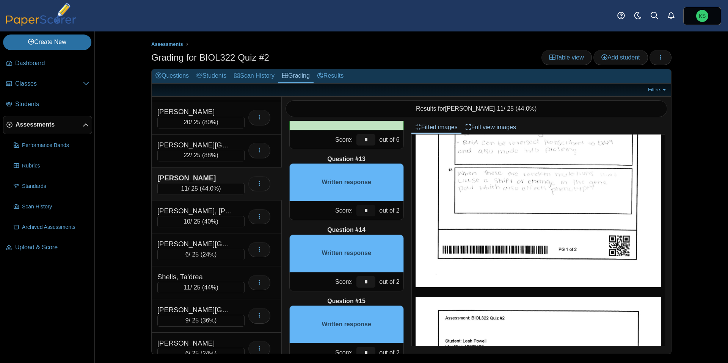
click at [368, 213] on input "*" at bounding box center [365, 210] width 19 height 11
type input "*"
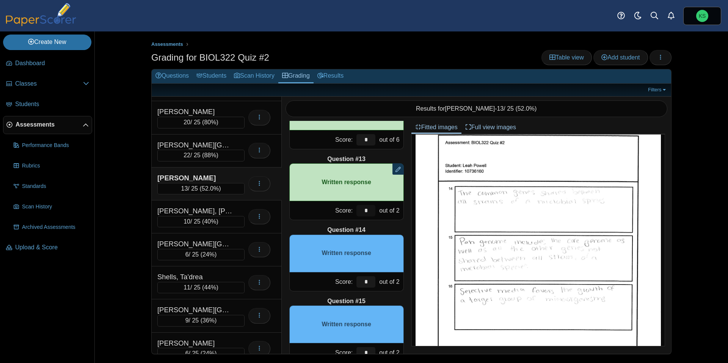
scroll to position [345, 0]
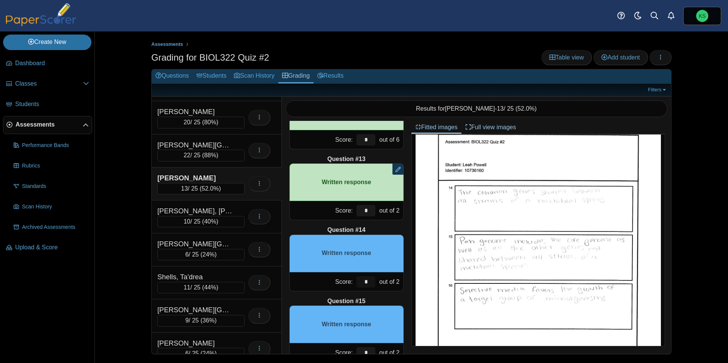
click at [372, 282] on input "*" at bounding box center [365, 281] width 19 height 11
type input "*"
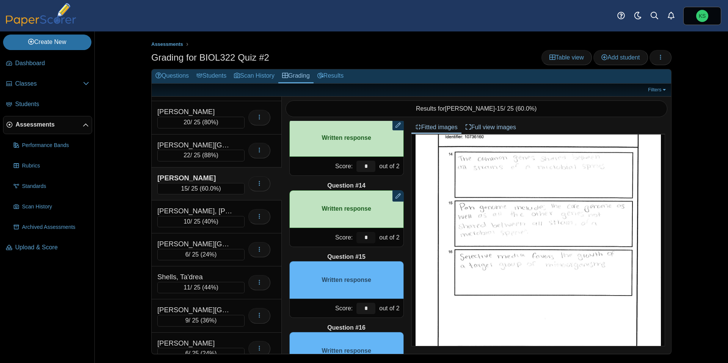
scroll to position [884, 0]
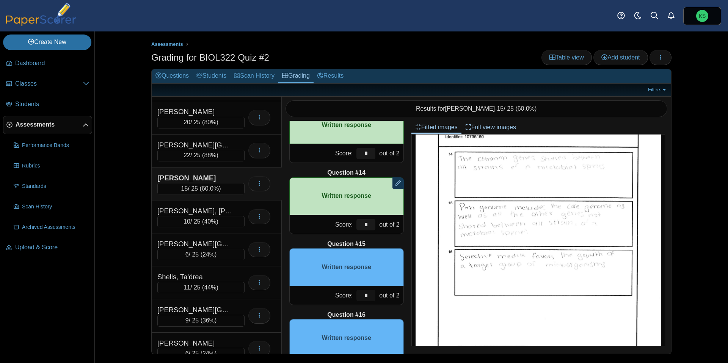
click at [367, 294] on input "*" at bounding box center [365, 295] width 19 height 11
type input "*"
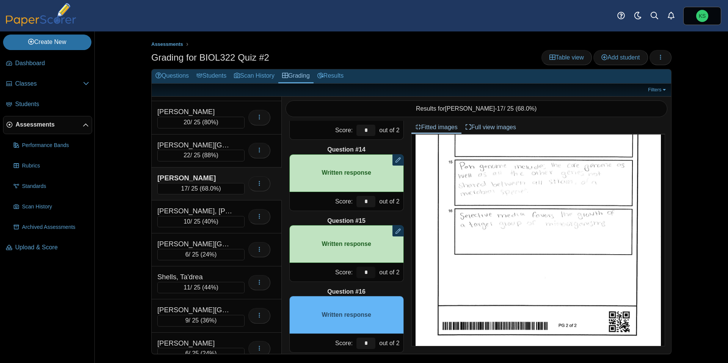
scroll to position [919, 0]
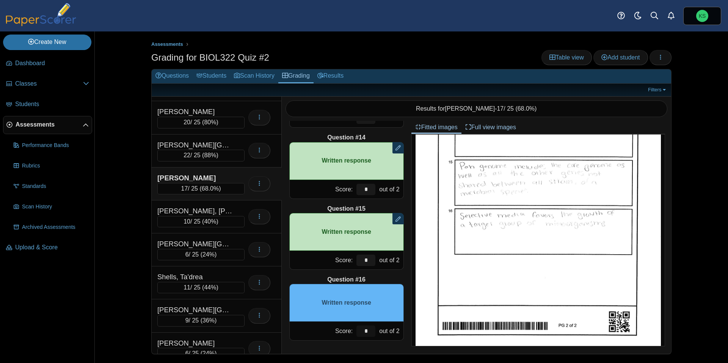
click at [367, 330] on input "*" at bounding box center [365, 331] width 19 height 11
type input "*"
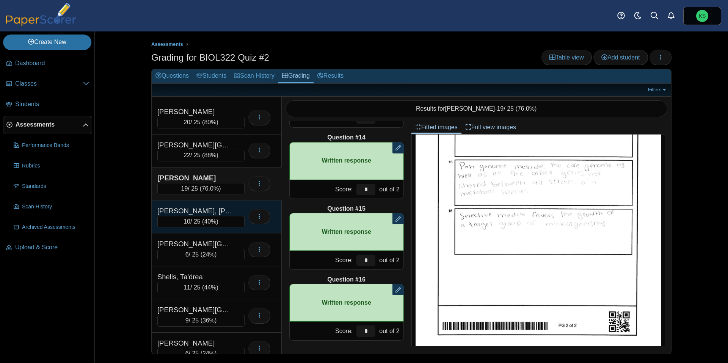
click at [218, 206] on div "Ray-Stokes, Madasyn" at bounding box center [195, 211] width 76 height 10
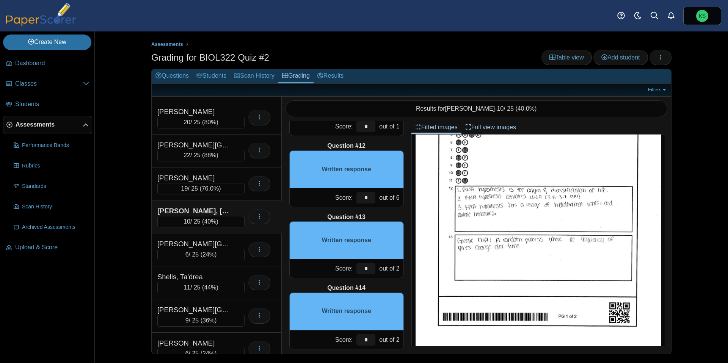
scroll to position [107, 0]
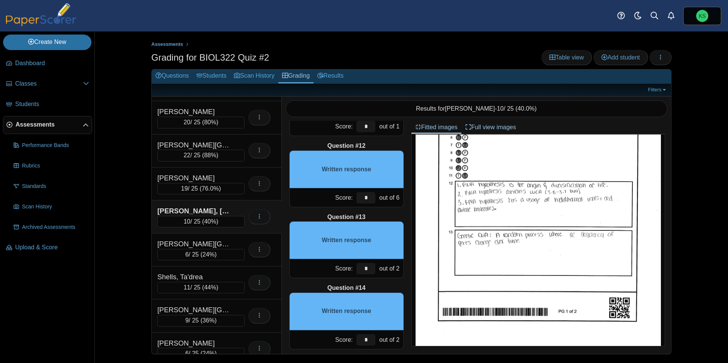
click at [578, 199] on img at bounding box center [538, 191] width 245 height 318
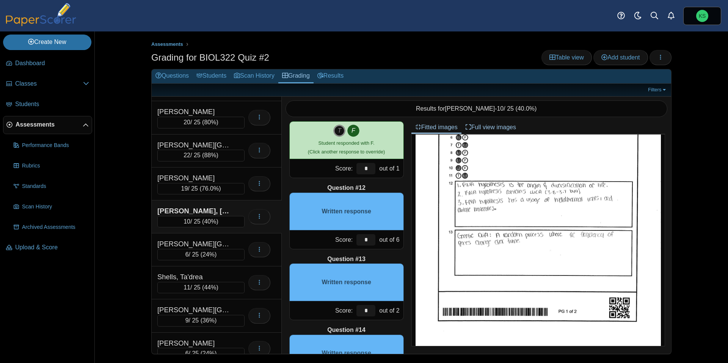
scroll to position [730, 0]
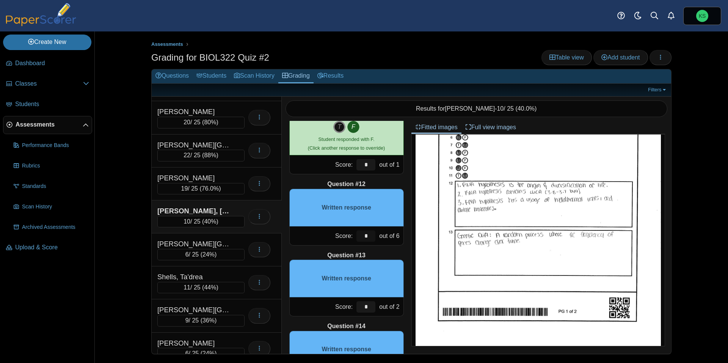
click at [369, 237] on input "*" at bounding box center [365, 236] width 19 height 11
click at [368, 237] on input "*" at bounding box center [365, 236] width 19 height 11
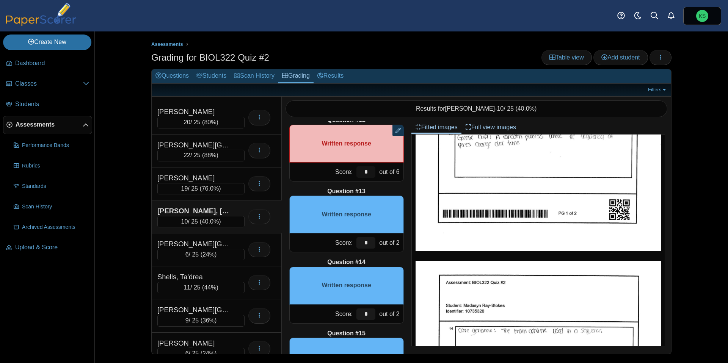
scroll to position [193, 0]
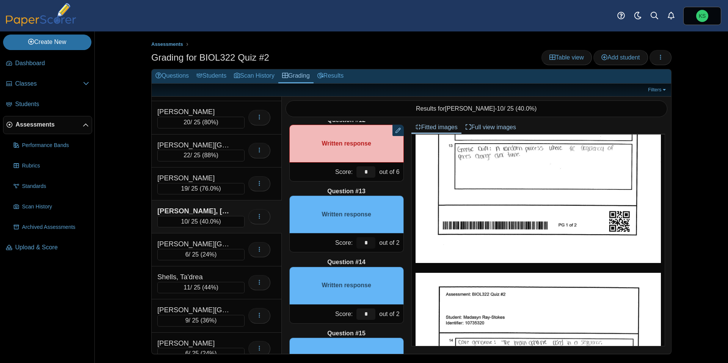
click at [367, 240] on input "*" at bounding box center [365, 242] width 19 height 11
type input "*"
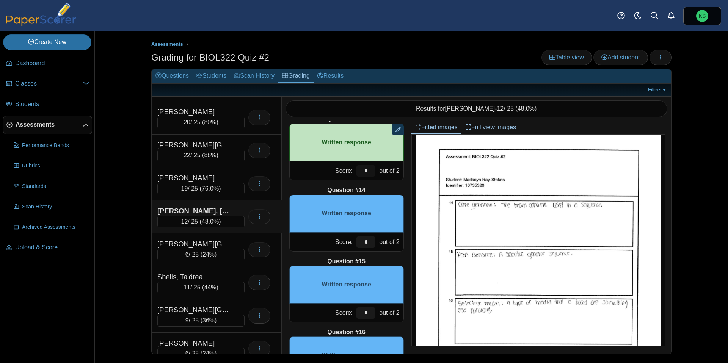
scroll to position [331, 0]
click at [368, 244] on input "*" at bounding box center [365, 242] width 19 height 11
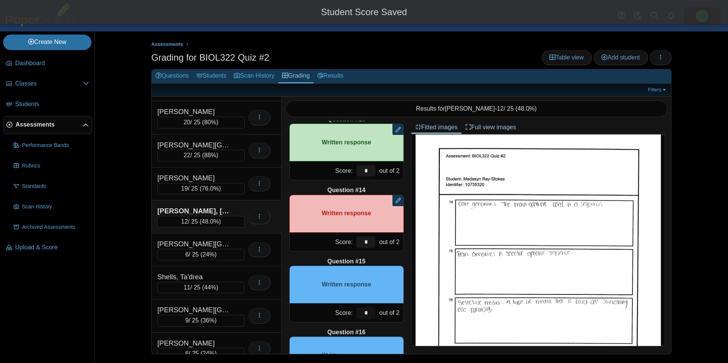
click at [369, 313] on input "*" at bounding box center [365, 313] width 19 height 11
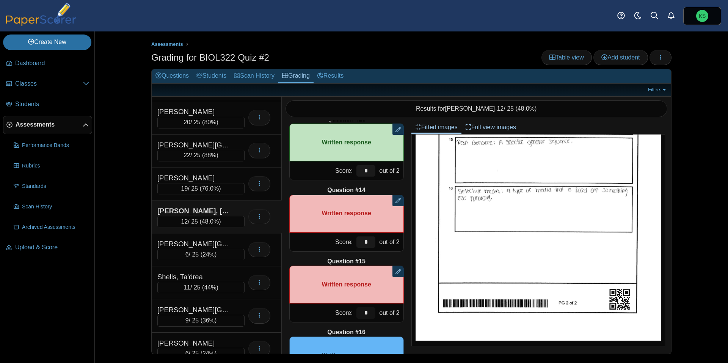
scroll to position [919, 0]
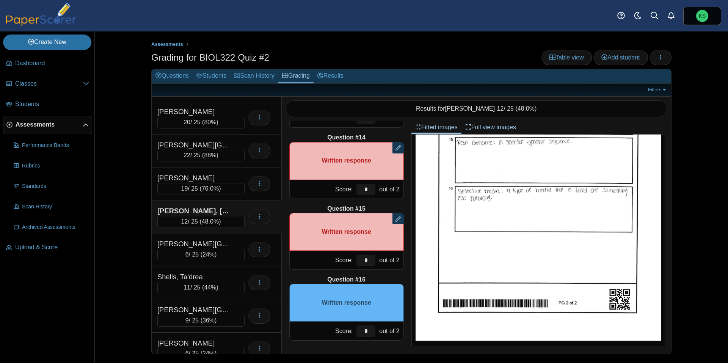
click at [498, 208] on img at bounding box center [538, 182] width 245 height 318
click at [375, 329] on div "*" at bounding box center [366, 331] width 23 height 19
click at [369, 331] on input "*" at bounding box center [365, 331] width 19 height 11
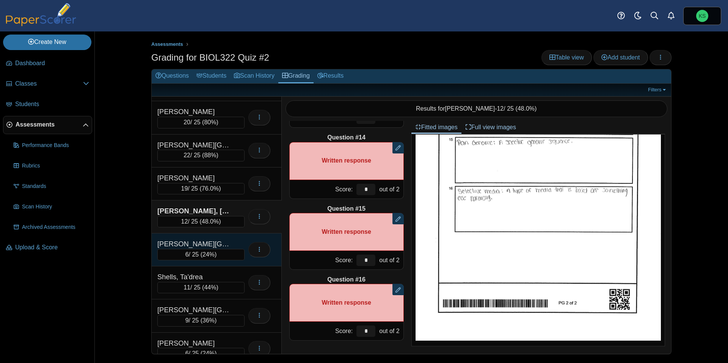
click at [224, 244] on div "Rutherford, Micaiah" at bounding box center [195, 244] width 76 height 10
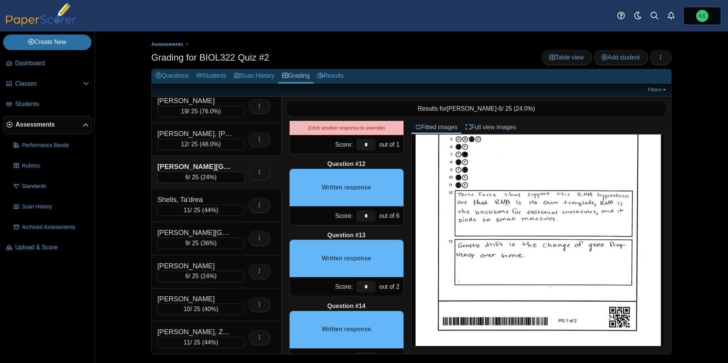
scroll to position [99, 0]
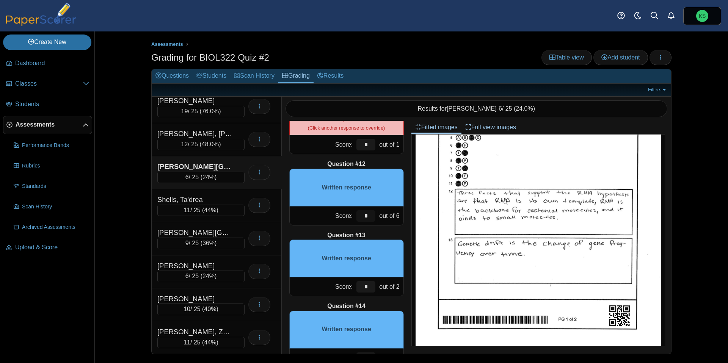
click at [368, 217] on input "*" at bounding box center [365, 215] width 19 height 11
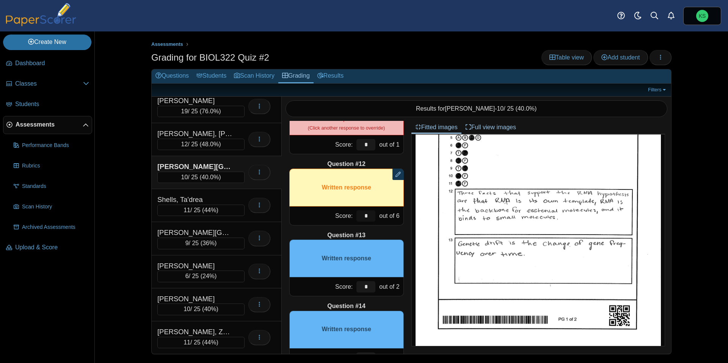
type input "*"
click at [372, 289] on input "*" at bounding box center [365, 286] width 19 height 11
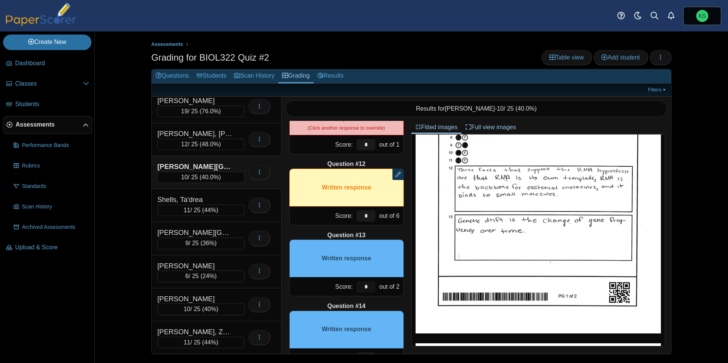
scroll to position [127, 0]
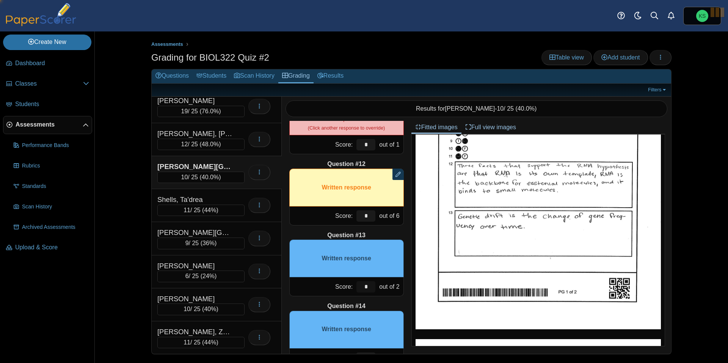
type input "*"
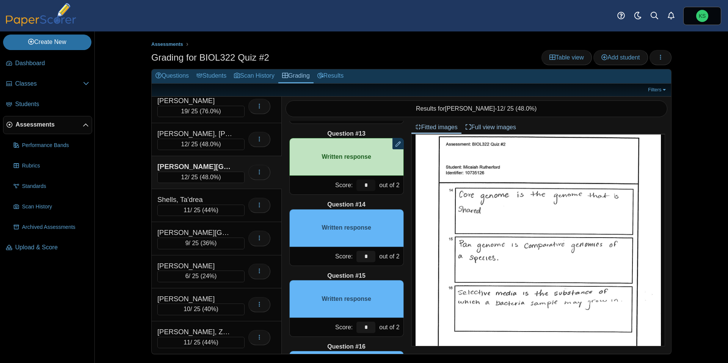
scroll to position [855, 0]
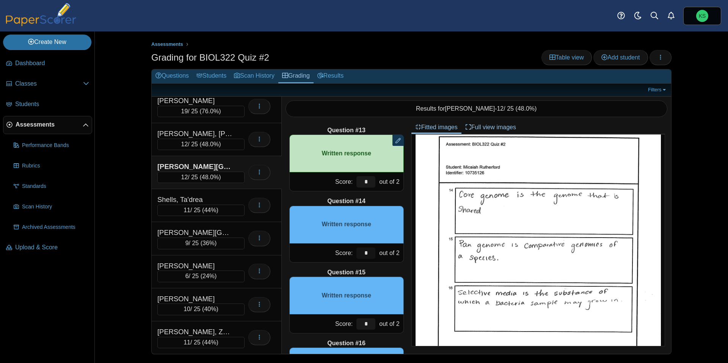
click at [368, 251] on input "*" at bounding box center [365, 253] width 19 height 11
type input "*"
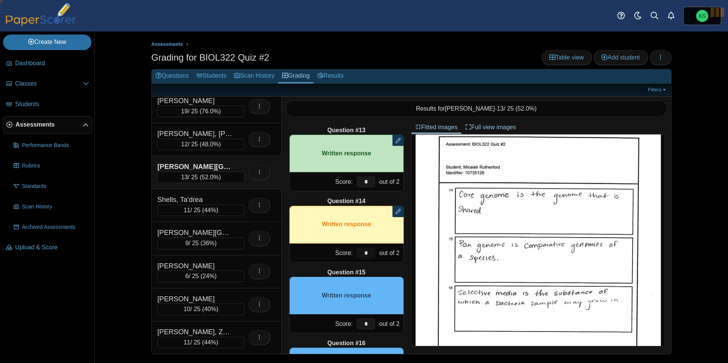
type input "*"
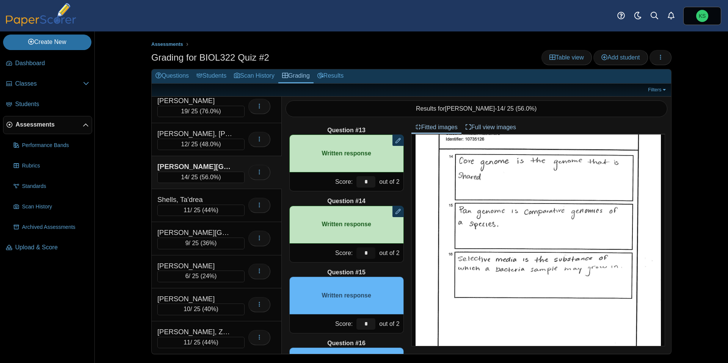
scroll to position [377, 0]
click at [368, 325] on input "*" at bounding box center [365, 324] width 19 height 11
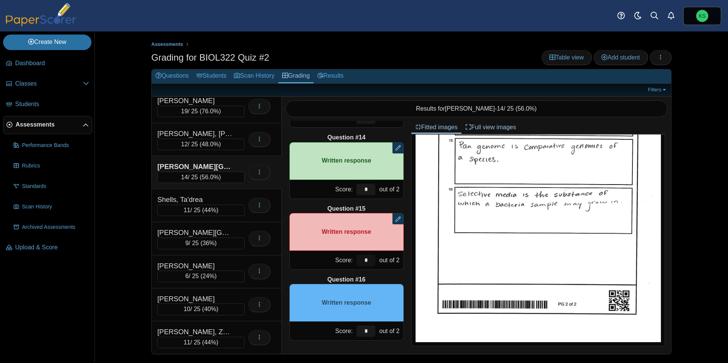
scroll to position [443, 0]
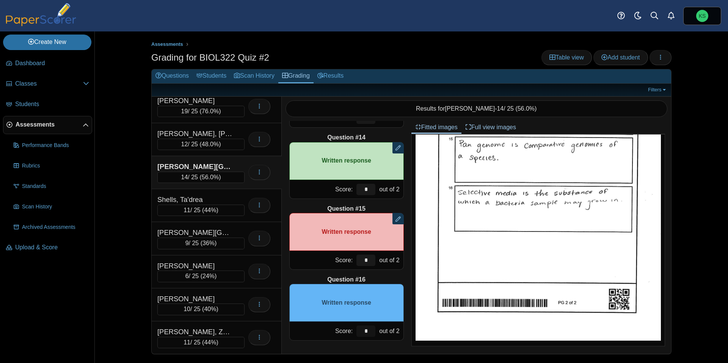
click at [369, 334] on input "*" at bounding box center [365, 331] width 19 height 11
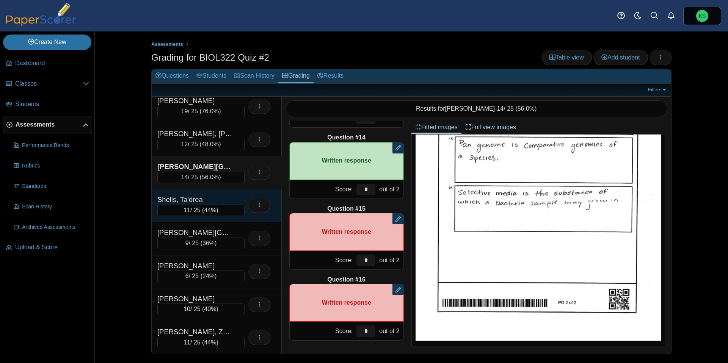
click at [229, 199] on div "Shells, Ta'drea" at bounding box center [195, 200] width 76 height 10
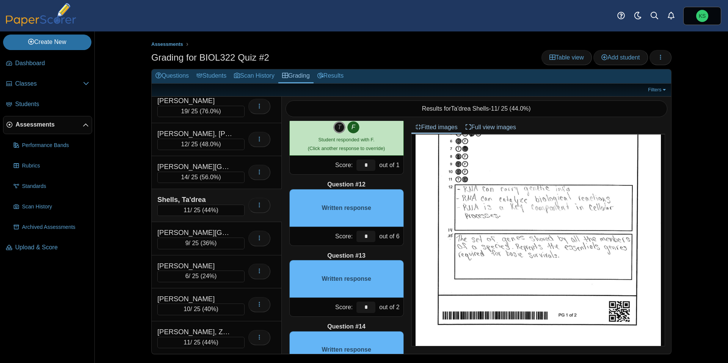
scroll to position [722, 0]
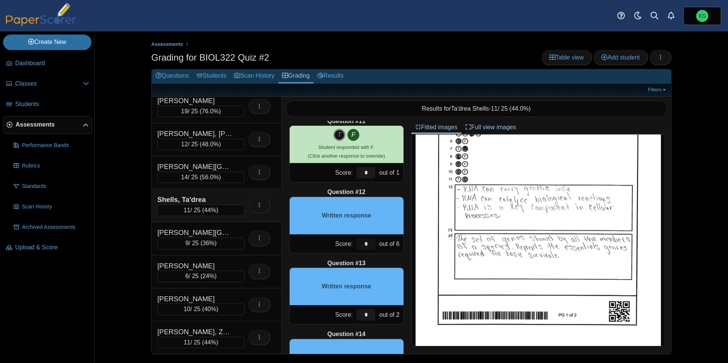
click at [369, 245] on input "*" at bounding box center [365, 244] width 19 height 11
type input "*"
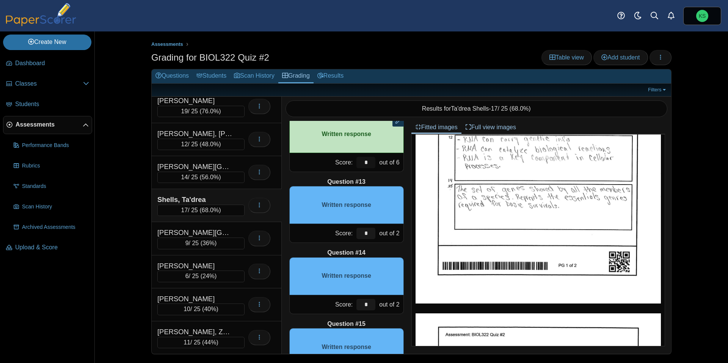
scroll to position [805, 0]
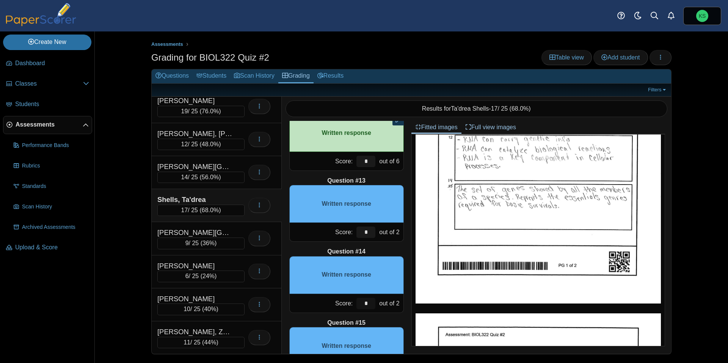
click at [366, 306] on input "*" at bounding box center [365, 303] width 19 height 11
click at [366, 305] on input "*" at bounding box center [365, 303] width 19 height 11
type input "*"
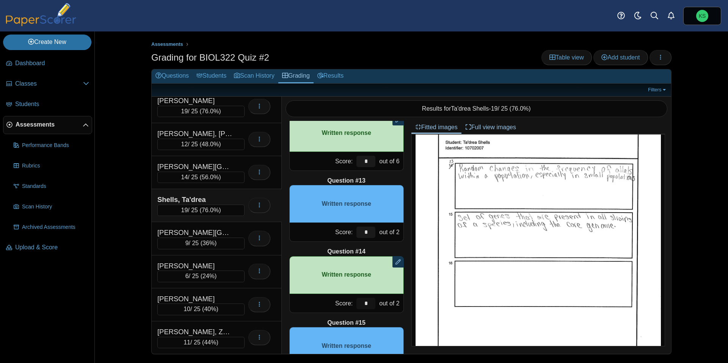
scroll to position [370, 0]
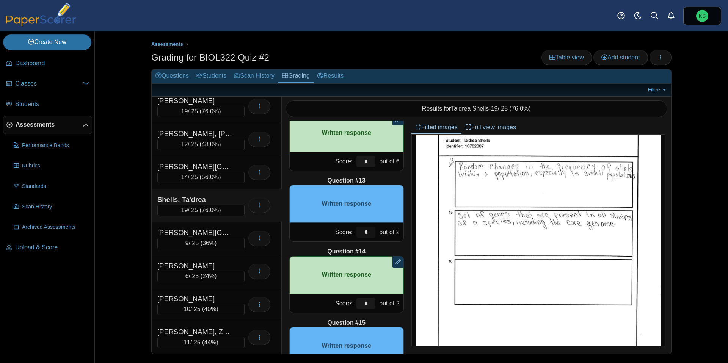
click at [369, 233] on input "*" at bounding box center [365, 232] width 19 height 11
type input "*"
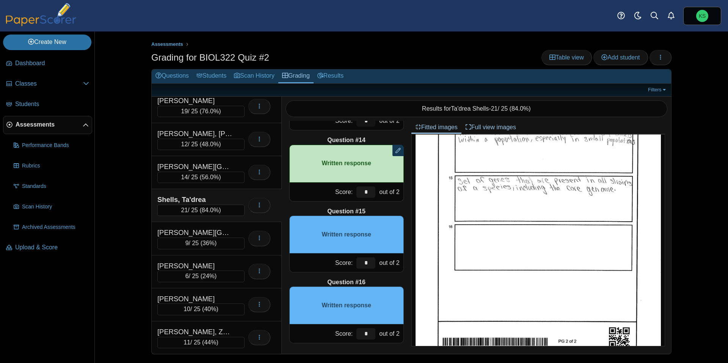
scroll to position [919, 0]
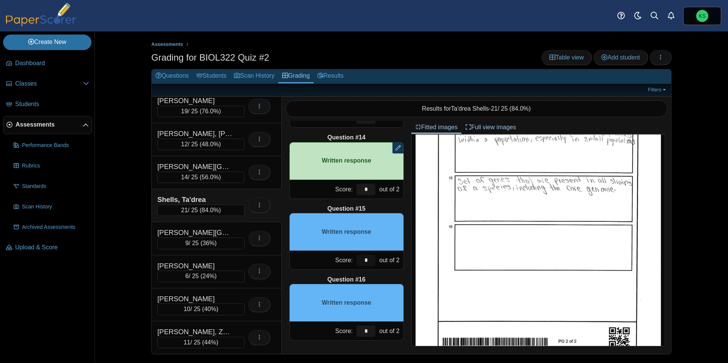
click at [367, 262] on input "*" at bounding box center [365, 260] width 19 height 11
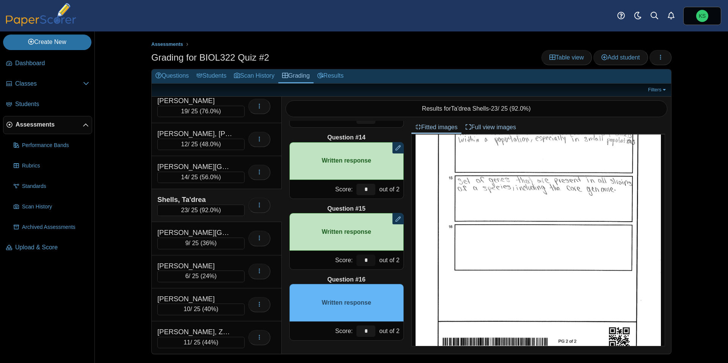
type input "*"
click at [369, 327] on input "*" at bounding box center [365, 331] width 19 height 11
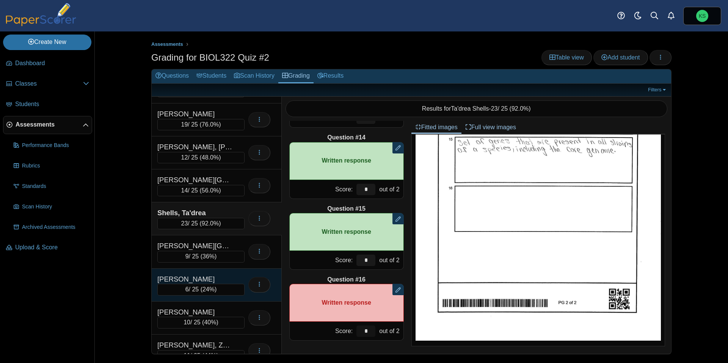
scroll to position [238, 0]
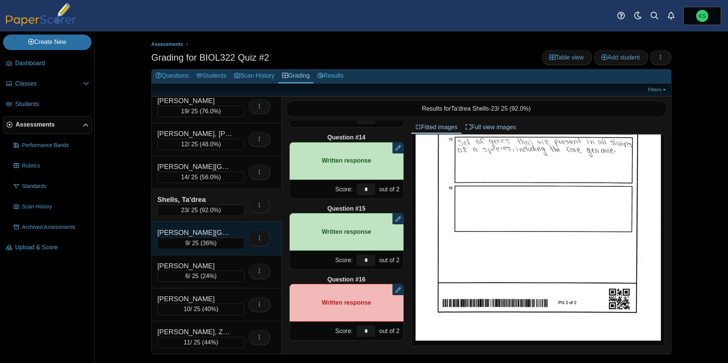
click at [234, 231] on div "Thomas, Kasani" at bounding box center [200, 233] width 87 height 10
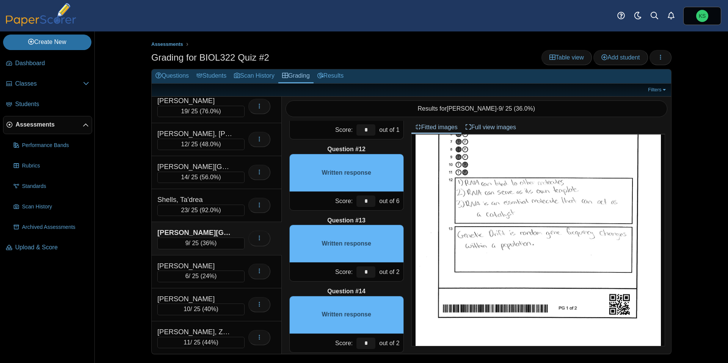
scroll to position [122, 0]
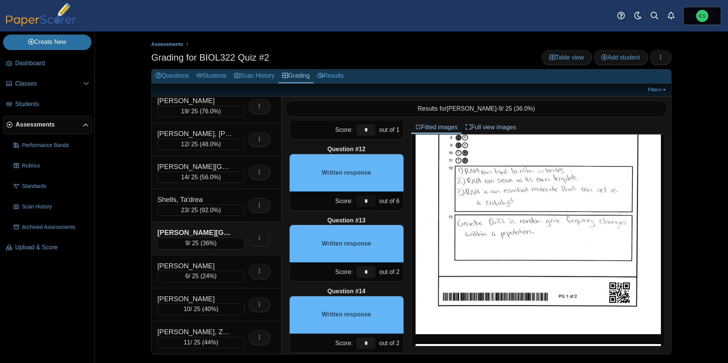
click at [369, 204] on input "*" at bounding box center [365, 201] width 19 height 11
type input "*"
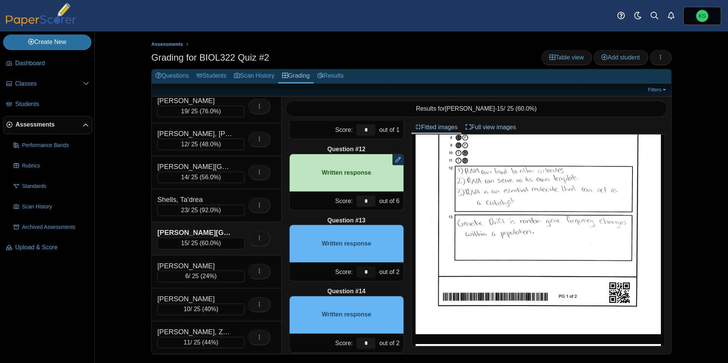
click at [370, 271] on input "*" at bounding box center [365, 272] width 19 height 11
type input "*"
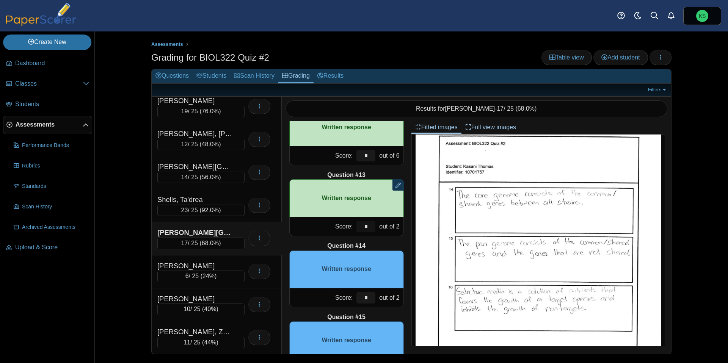
scroll to position [812, 0]
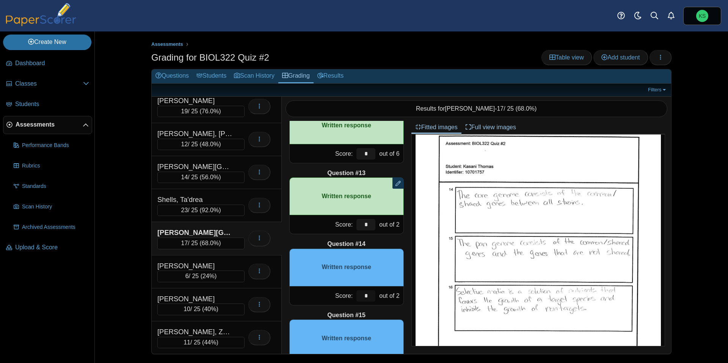
click at [369, 297] on input "*" at bounding box center [365, 295] width 19 height 11
type input "*"
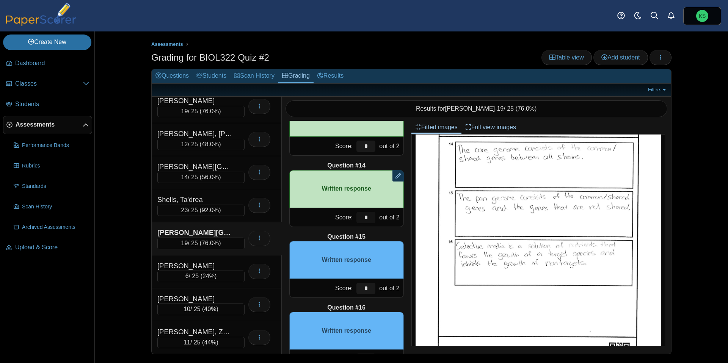
scroll to position [919, 0]
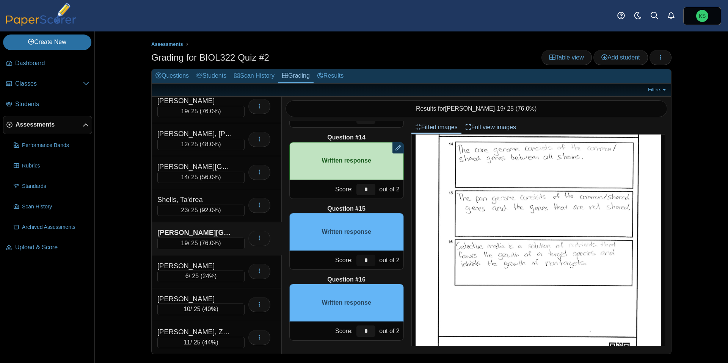
click at [366, 262] on input "*" at bounding box center [365, 260] width 19 height 11
type input "*"
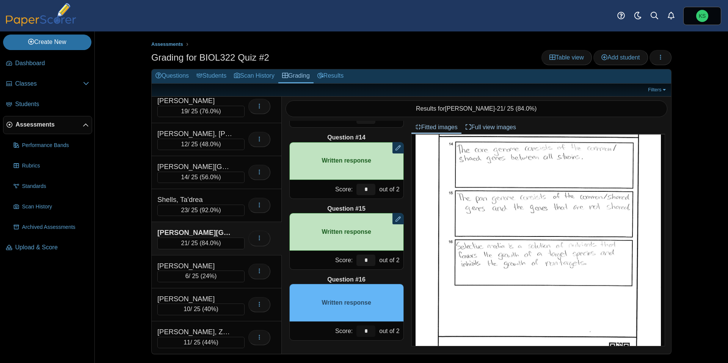
click at [367, 332] on input "*" at bounding box center [365, 331] width 19 height 11
type input "*"
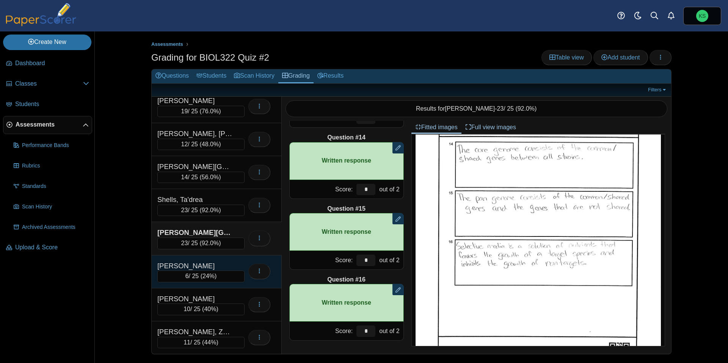
click at [225, 259] on div "Twumasi, Naana 6 / 25 ( 24% ) Loading…" at bounding box center [217, 272] width 130 height 33
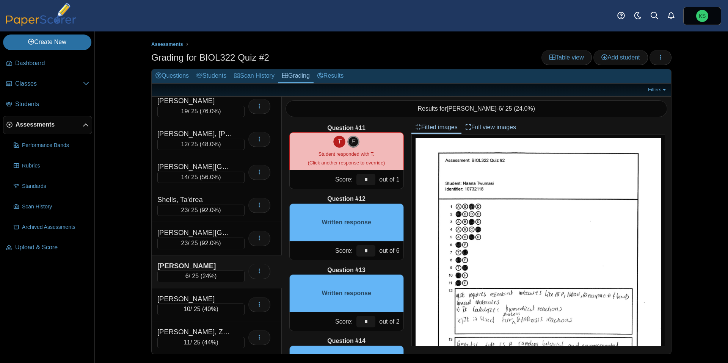
scroll to position [730, 0]
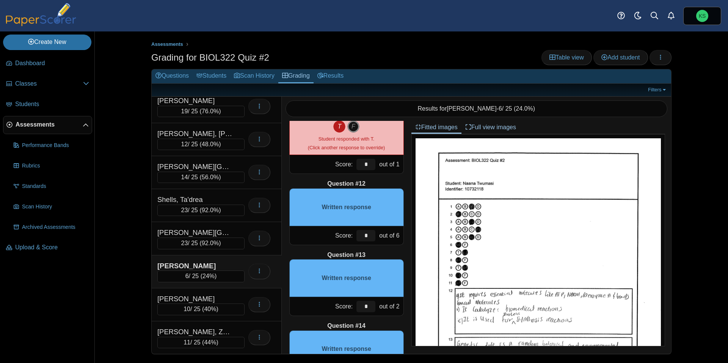
click at [387, 185] on div "Question #12" at bounding box center [346, 184] width 115 height 8
click at [389, 201] on div "Written response" at bounding box center [346, 207] width 115 height 38
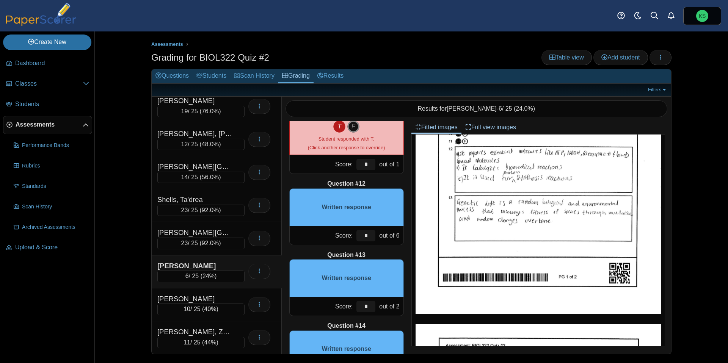
scroll to position [141, 0]
click at [368, 235] on input "*" at bounding box center [365, 235] width 19 height 11
type input "*"
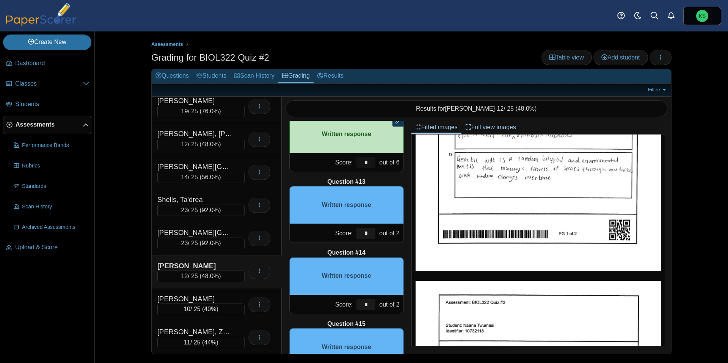
scroll to position [809, 0]
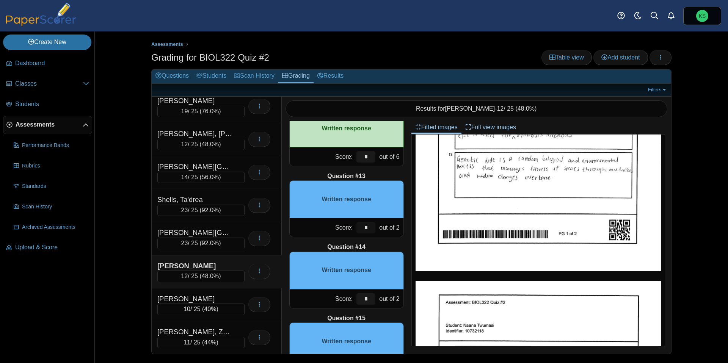
click at [366, 227] on input "*" at bounding box center [365, 227] width 19 height 11
type input "*"
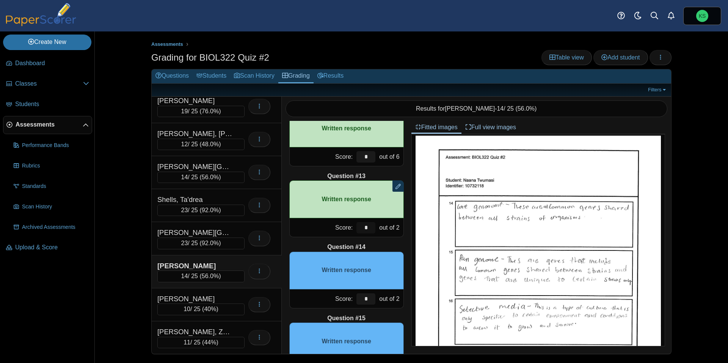
scroll to position [332, 0]
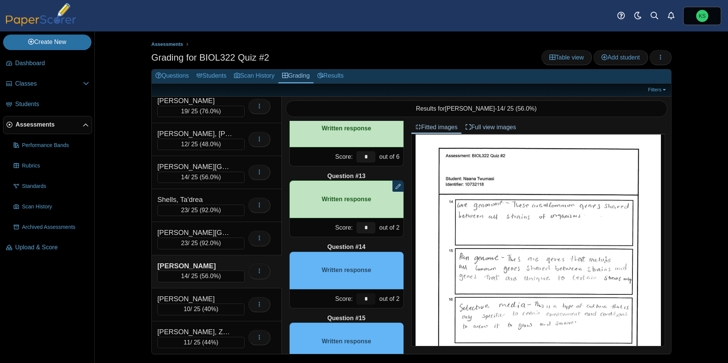
click at [371, 295] on input "*" at bounding box center [365, 298] width 19 height 11
type input "*"
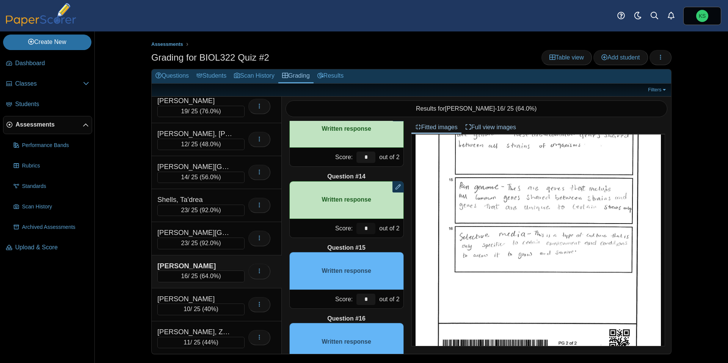
scroll to position [885, 0]
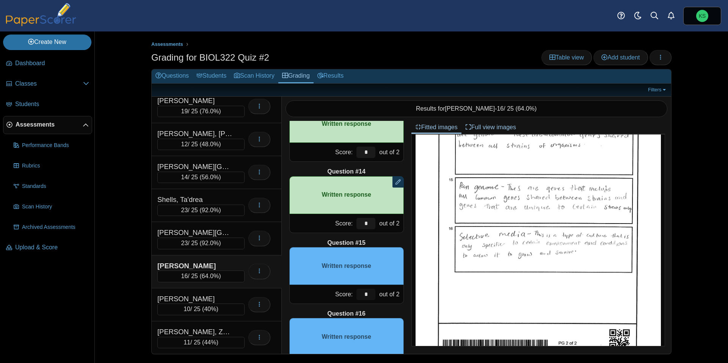
click at [370, 292] on input "*" at bounding box center [365, 294] width 19 height 11
type input "*"
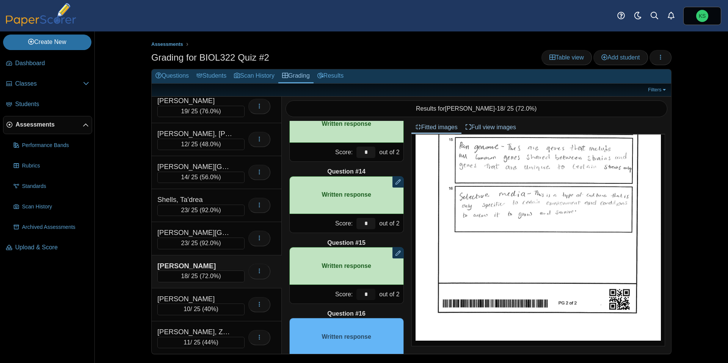
scroll to position [919, 0]
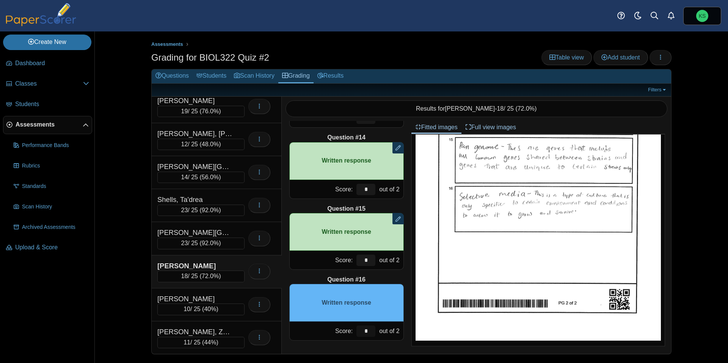
click at [367, 332] on input "*" at bounding box center [365, 331] width 19 height 11
type input "*"
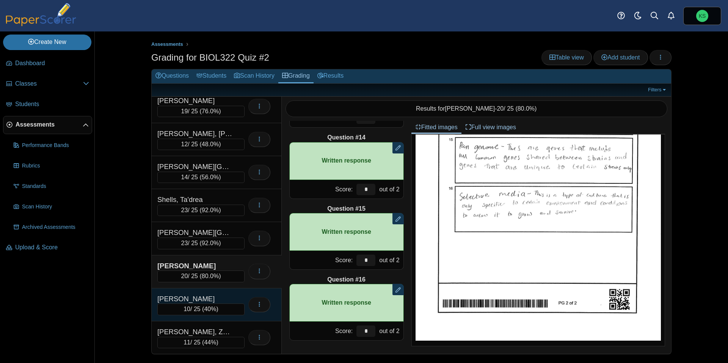
click at [234, 295] on div "Verrier, Maria" at bounding box center [200, 299] width 87 height 10
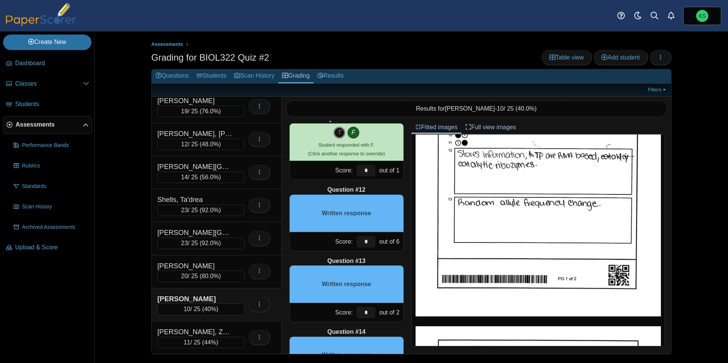
scroll to position [127, 0]
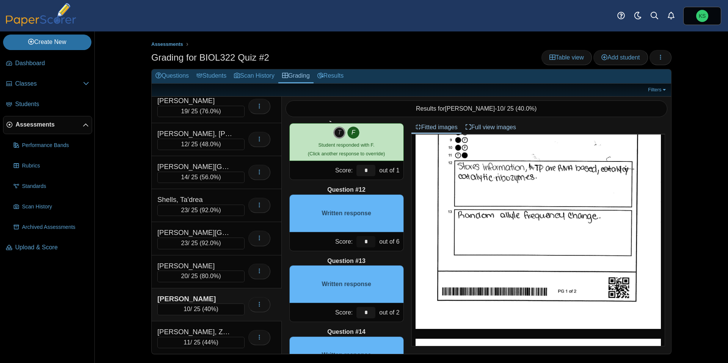
click at [367, 245] on input "*" at bounding box center [365, 241] width 19 height 11
type input "*"
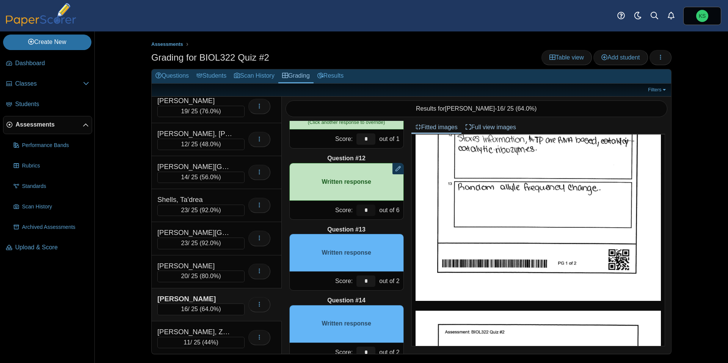
scroll to position [763, 0]
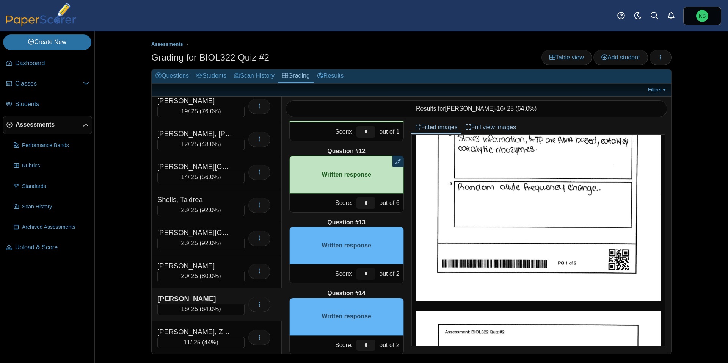
click at [367, 275] on input "*" at bounding box center [365, 273] width 19 height 11
type input "*"
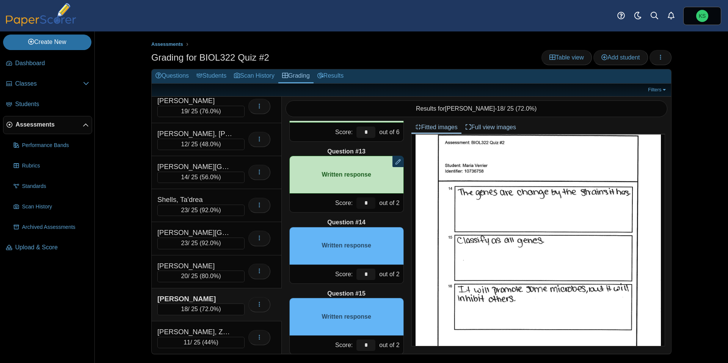
scroll to position [835, 0]
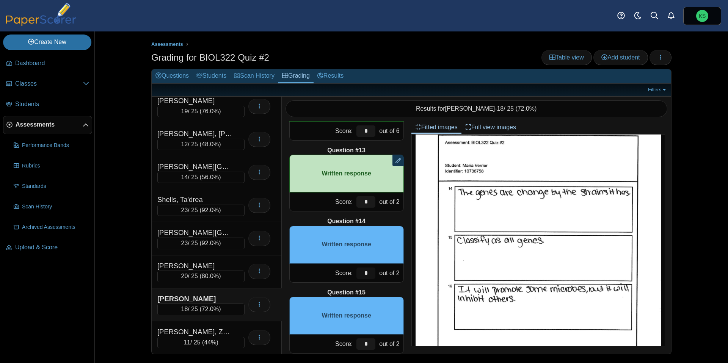
click at [369, 275] on input "*" at bounding box center [365, 273] width 19 height 11
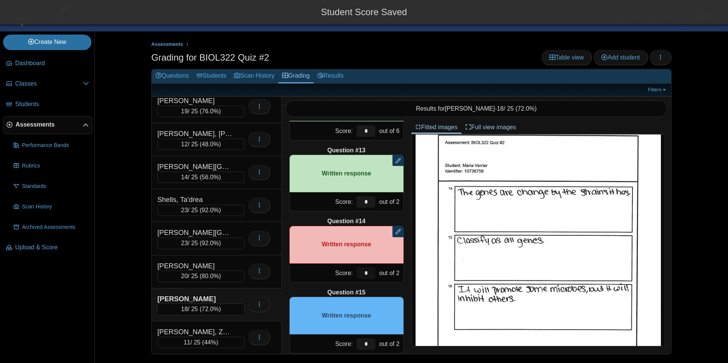
type input "*"
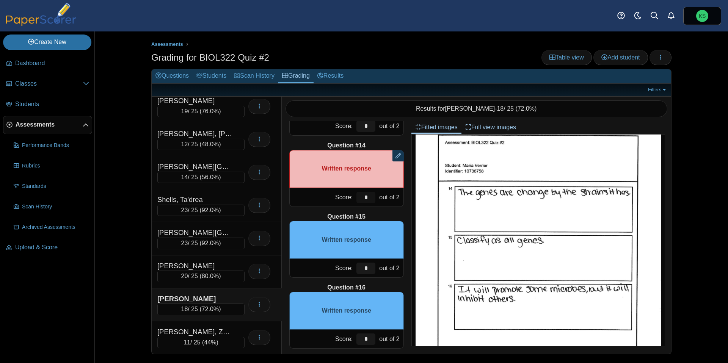
scroll to position [915, 0]
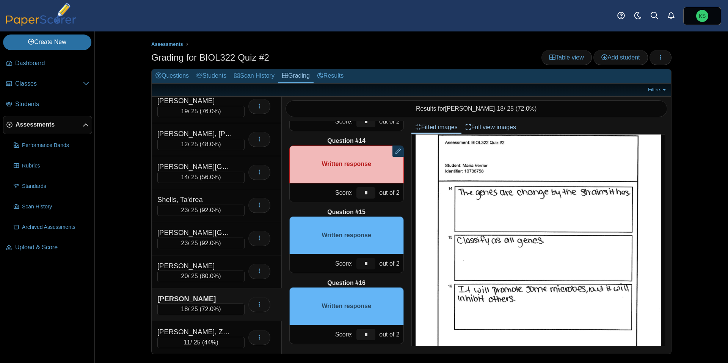
click at [371, 264] on input "*" at bounding box center [365, 263] width 19 height 11
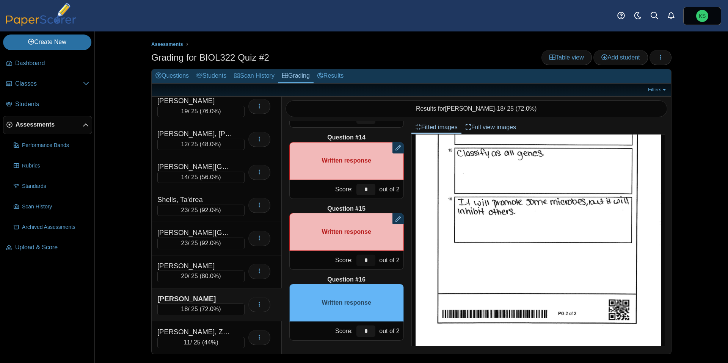
scroll to position [432, 0]
click at [366, 331] on input "*" at bounding box center [365, 331] width 19 height 11
type input "*"
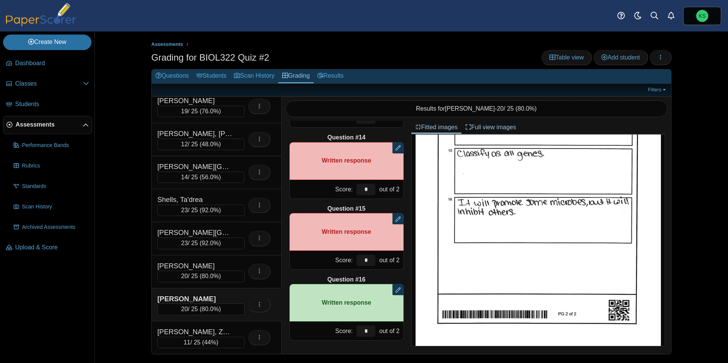
click at [209, 295] on div "Verrier, Maria" at bounding box center [195, 299] width 76 height 10
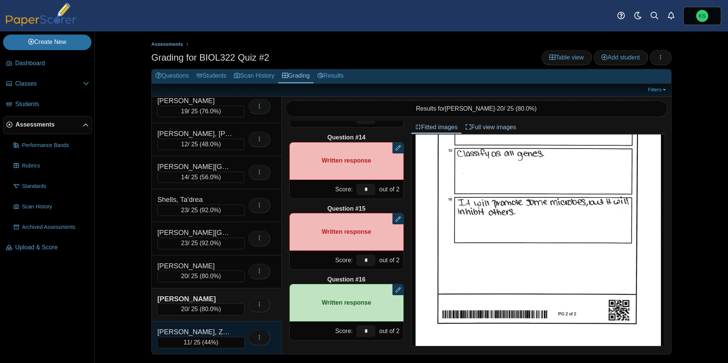
click at [223, 327] on div "Zaza, Zaeleya" at bounding box center [195, 332] width 76 height 10
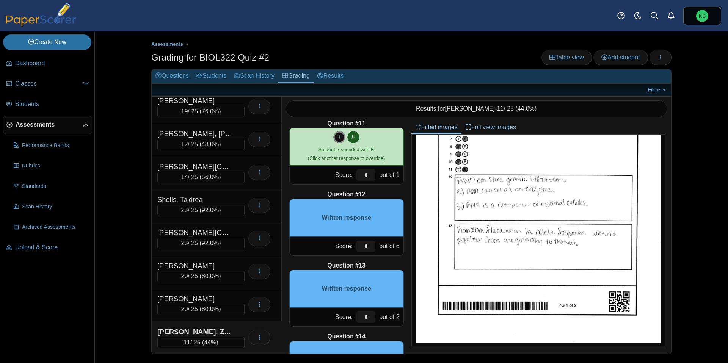
scroll to position [122, 0]
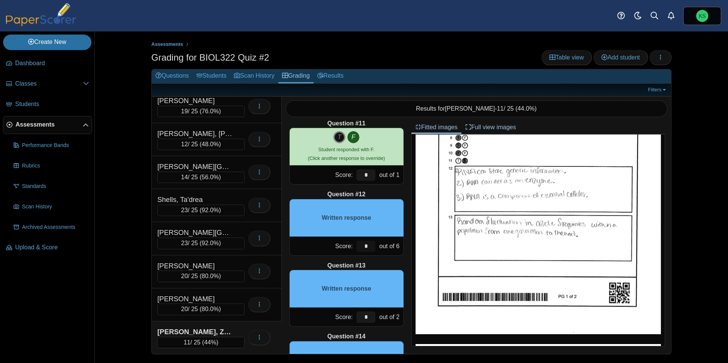
click at [366, 246] on input "*" at bounding box center [365, 246] width 19 height 11
type input "*"
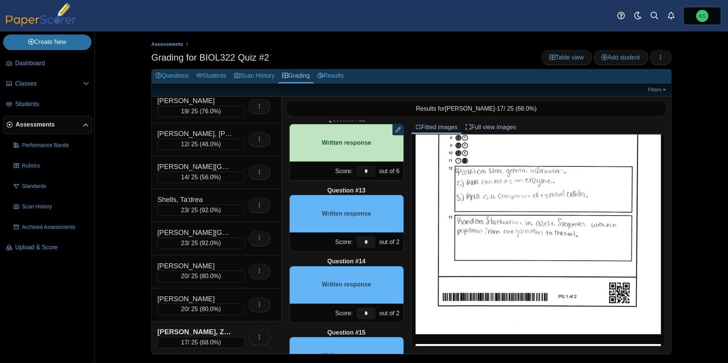
scroll to position [796, 0]
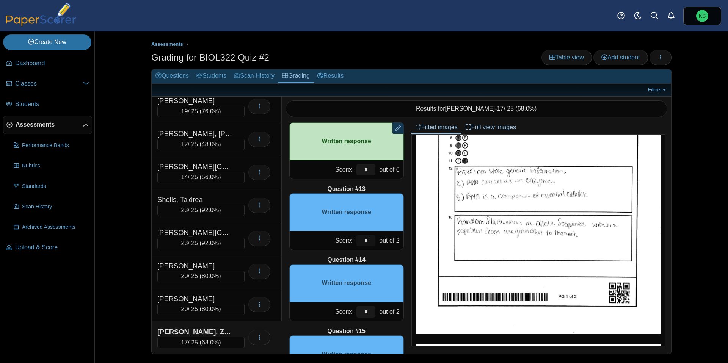
click at [367, 241] on input "*" at bounding box center [365, 240] width 19 height 11
type input "*"
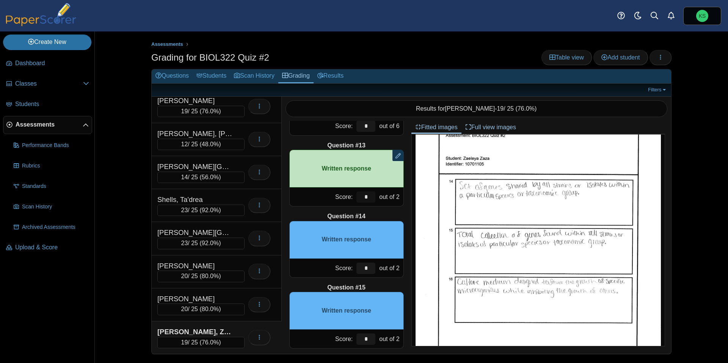
scroll to position [845, 0]
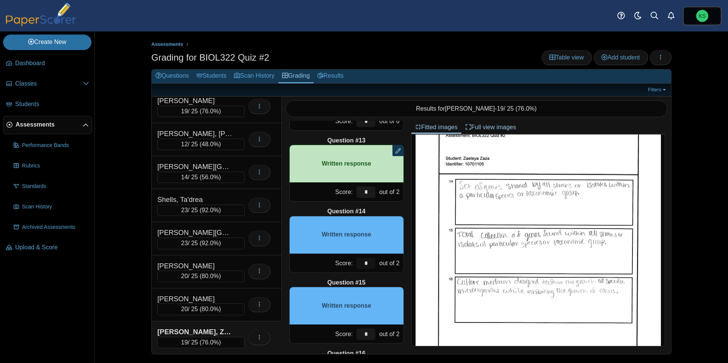
click at [368, 267] on input "*" at bounding box center [365, 263] width 19 height 11
type input "*"
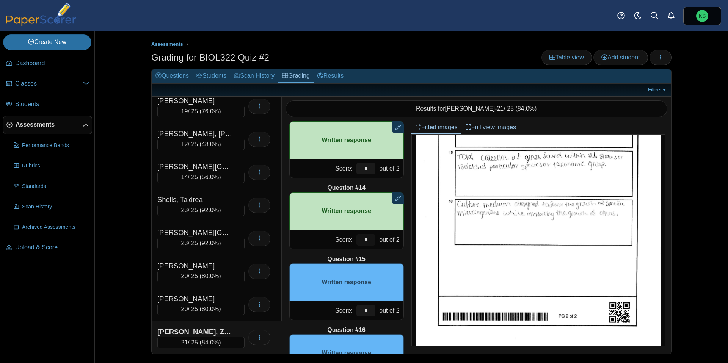
scroll to position [874, 0]
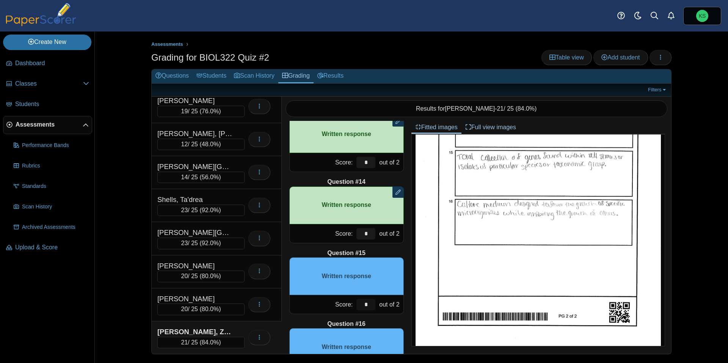
click at [370, 301] on input "*" at bounding box center [365, 304] width 19 height 11
type input "*"
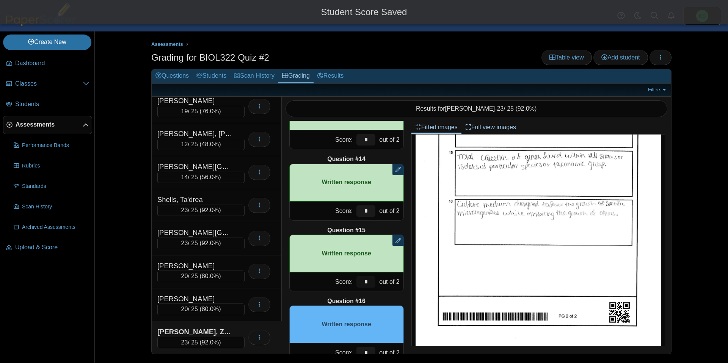
scroll to position [919, 0]
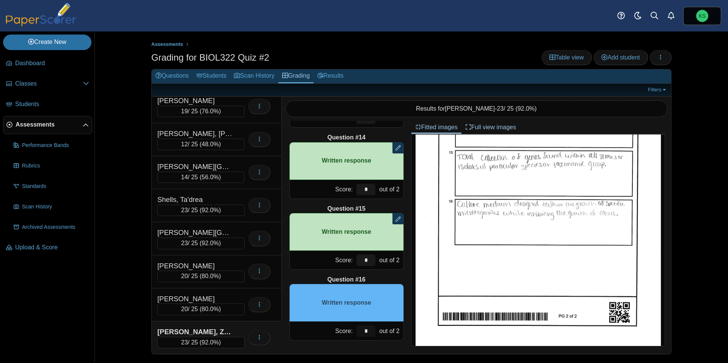
click at [368, 328] on input "*" at bounding box center [365, 331] width 19 height 11
type input "*"
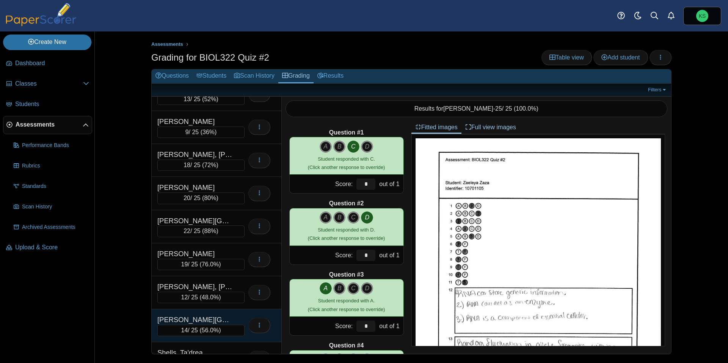
scroll to position [0, 0]
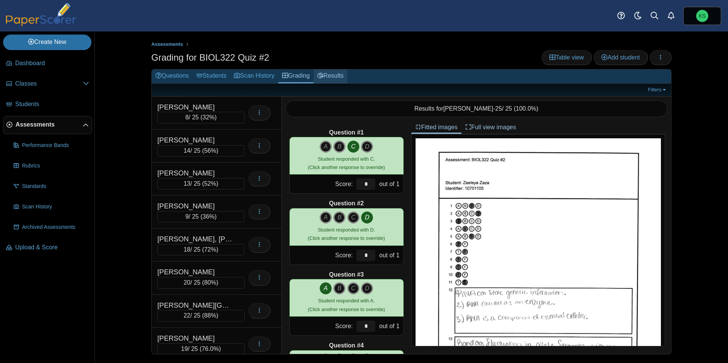
click at [341, 76] on link "Results" at bounding box center [331, 76] width 34 height 14
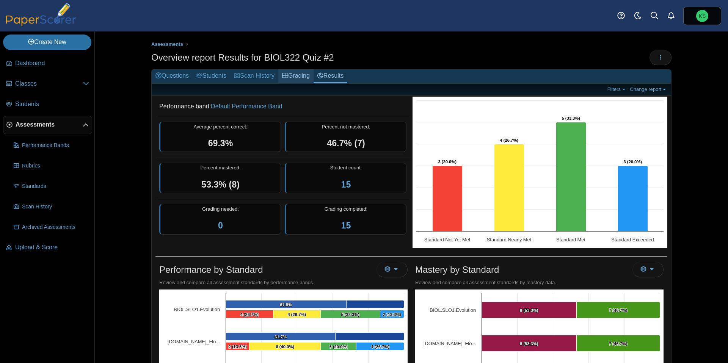
click at [298, 78] on link "Grading" at bounding box center [295, 76] width 35 height 14
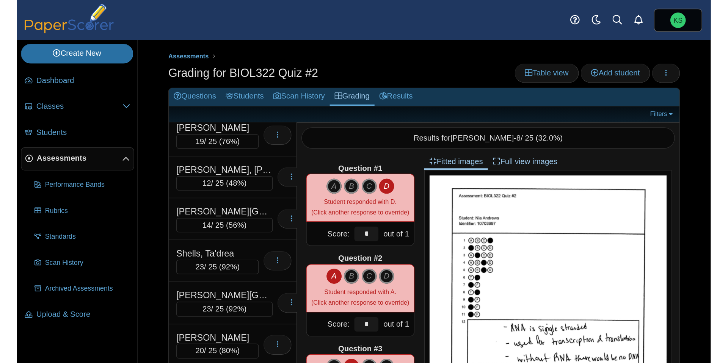
scroll to position [238, 0]
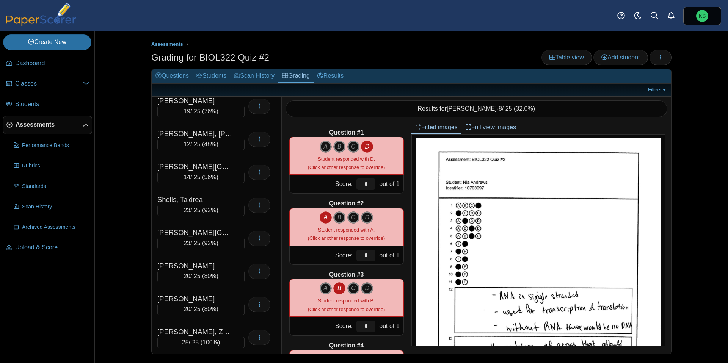
click at [28, 126] on span "Assessments" at bounding box center [49, 125] width 67 height 8
